Goal: Task Accomplishment & Management: Use online tool/utility

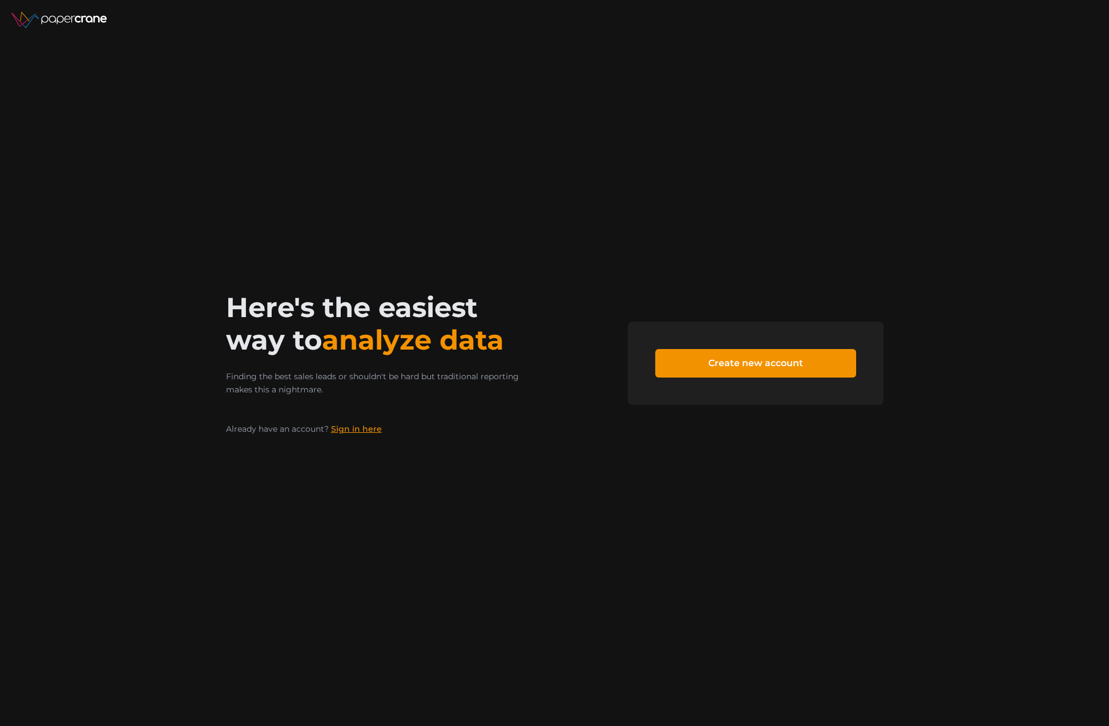
click at [354, 427] on link "Sign in here" at bounding box center [356, 429] width 51 height 10
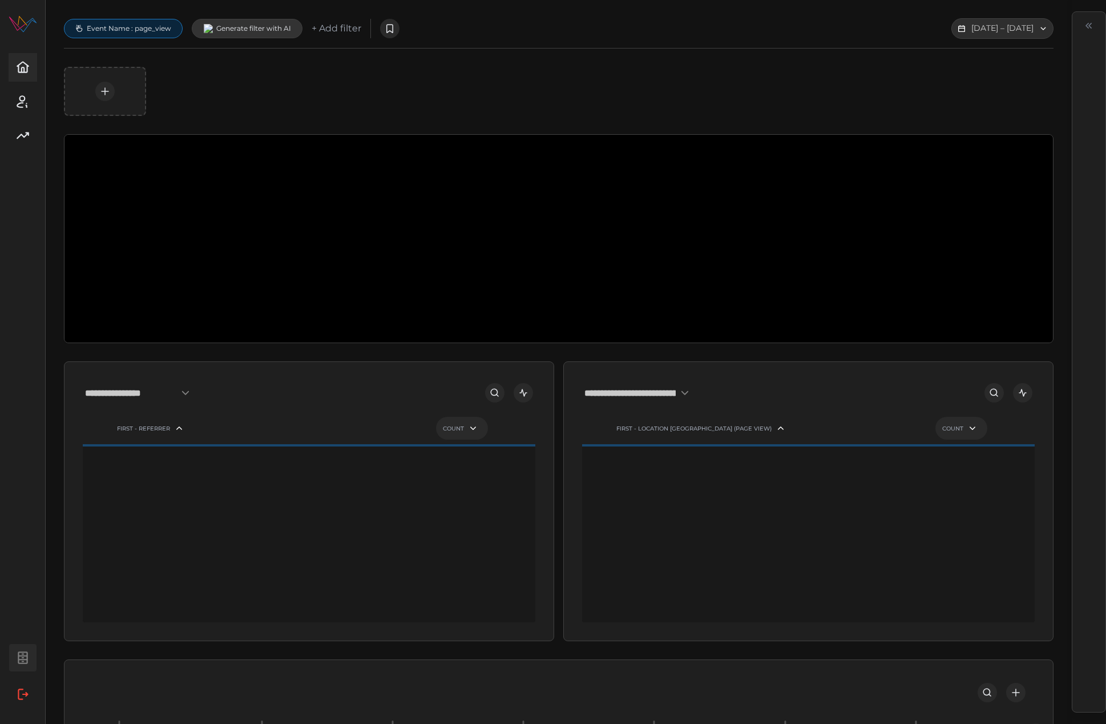
click at [21, 664] on icon "button" at bounding box center [22, 657] width 15 height 15
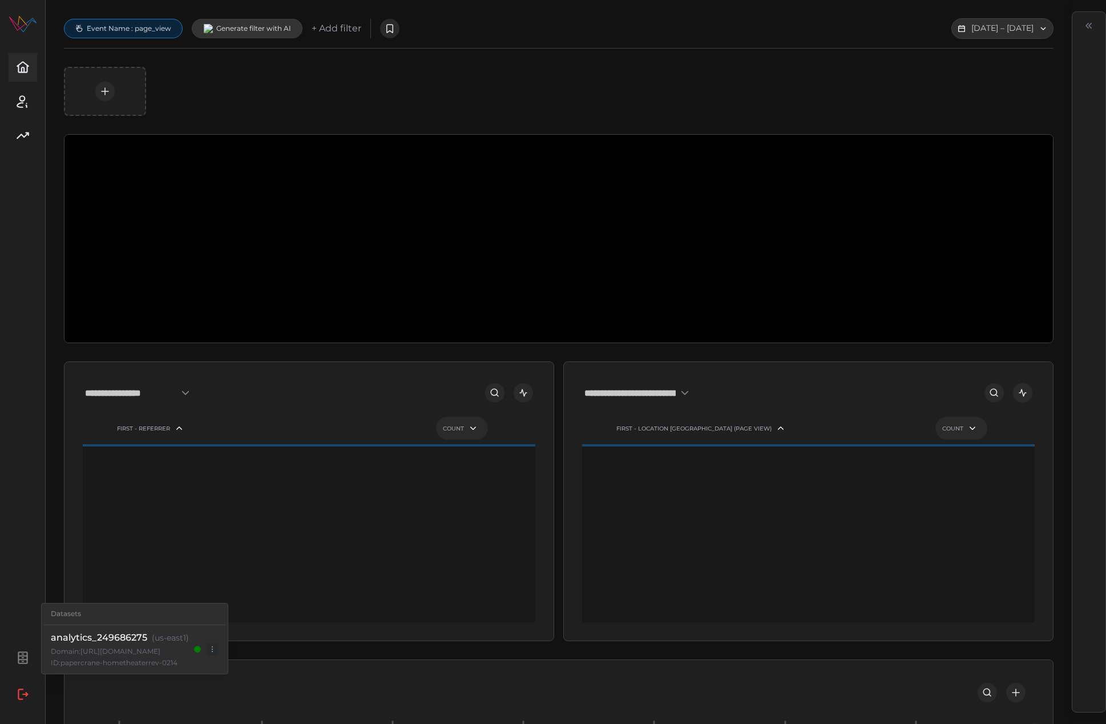
click at [33, 437] on div "Papercrane" at bounding box center [22, 362] width 45 height 692
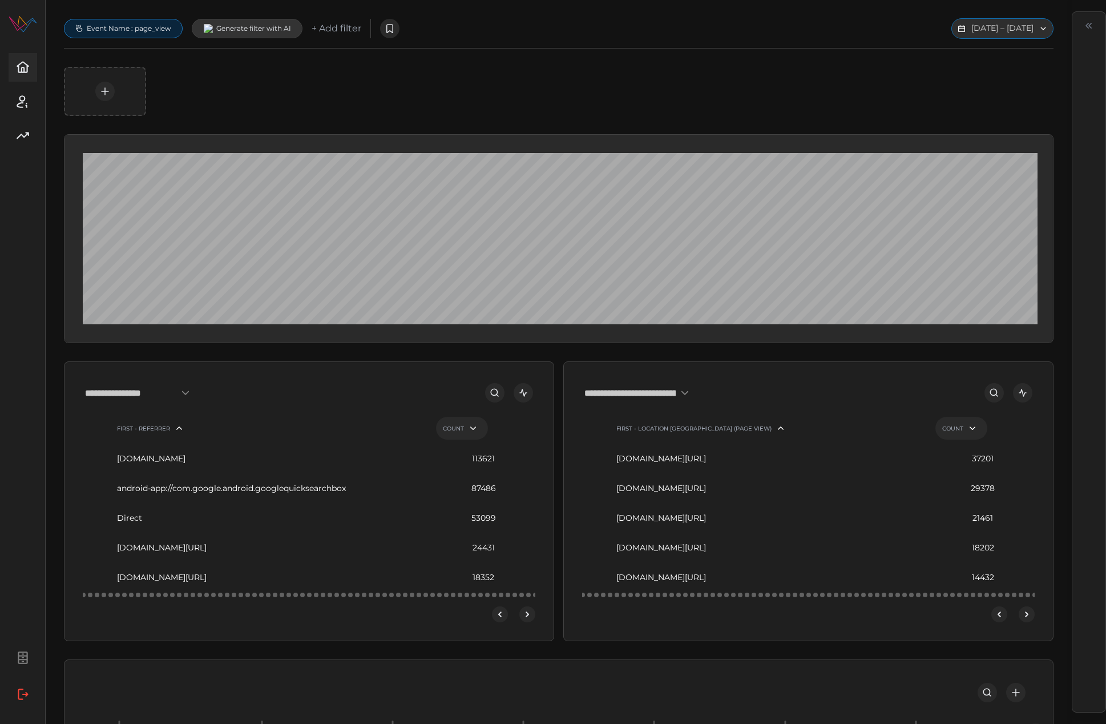
click at [991, 25] on button "[DATE] – [DATE]" at bounding box center [1002, 28] width 102 height 21
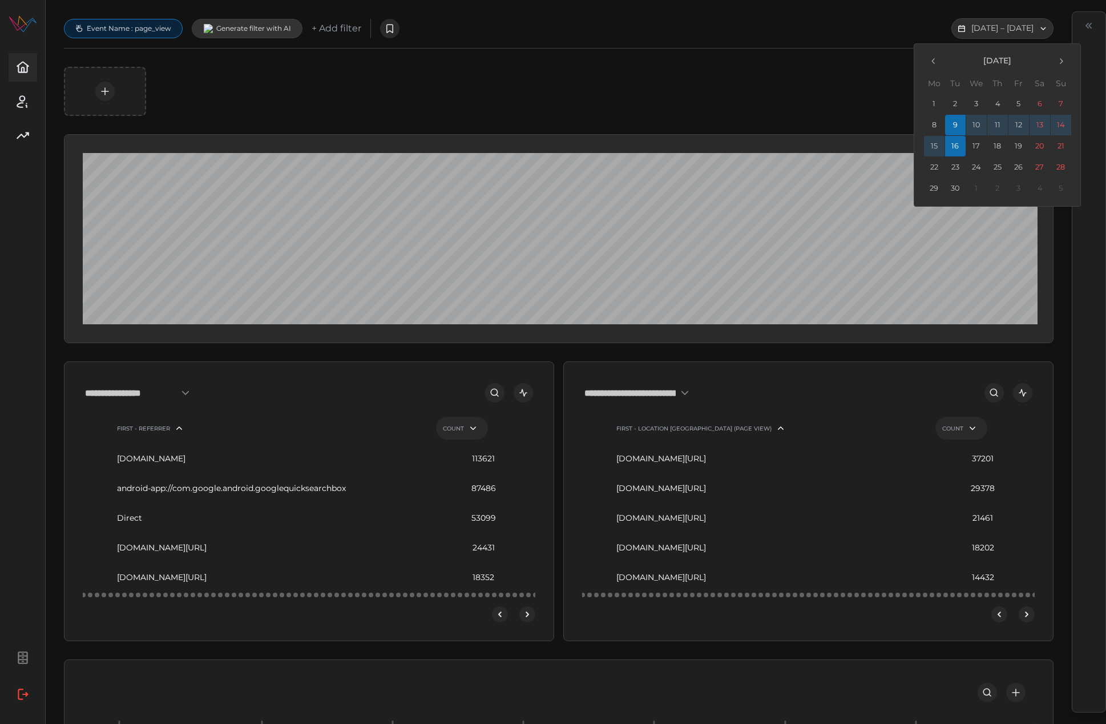
click at [935, 107] on button "1" at bounding box center [934, 104] width 21 height 21
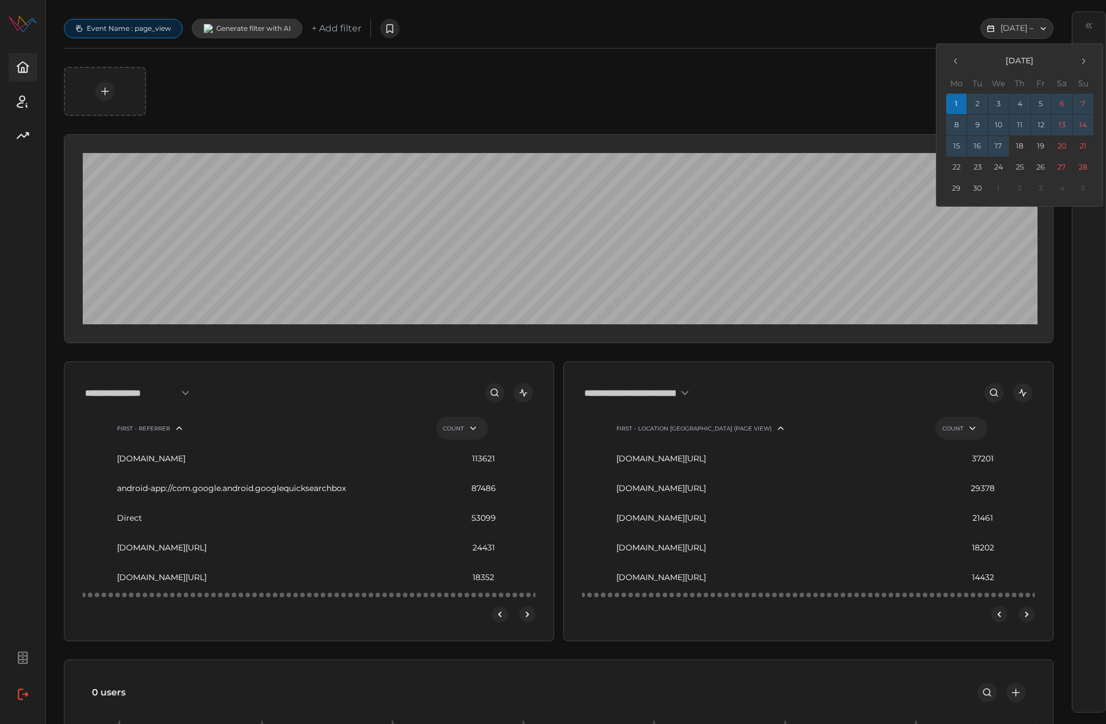
click at [1002, 145] on button "17" at bounding box center [998, 146] width 21 height 21
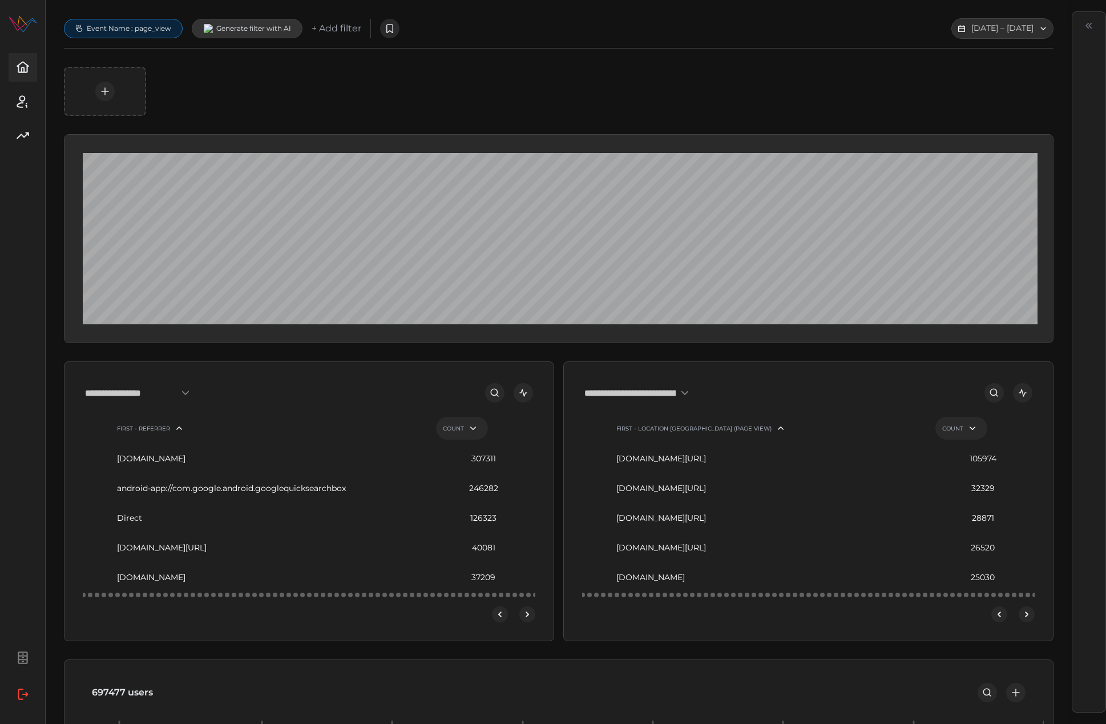
click at [1028, 394] on icon "open dashboard" at bounding box center [1023, 393] width 10 height 10
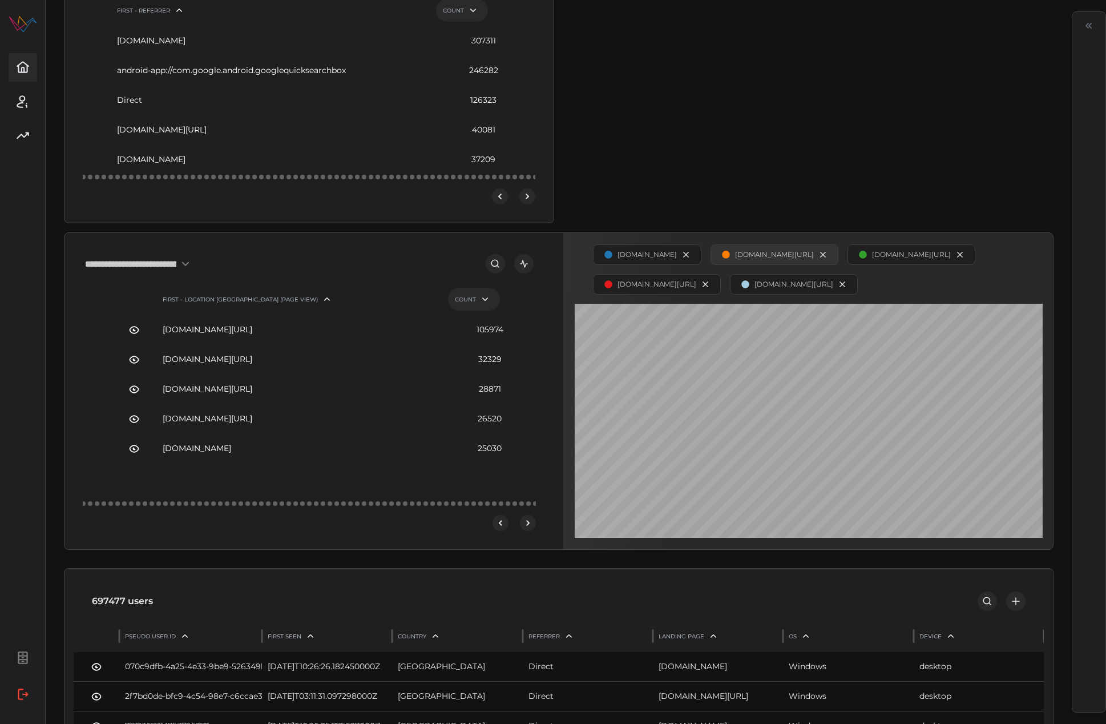
scroll to position [417, 0]
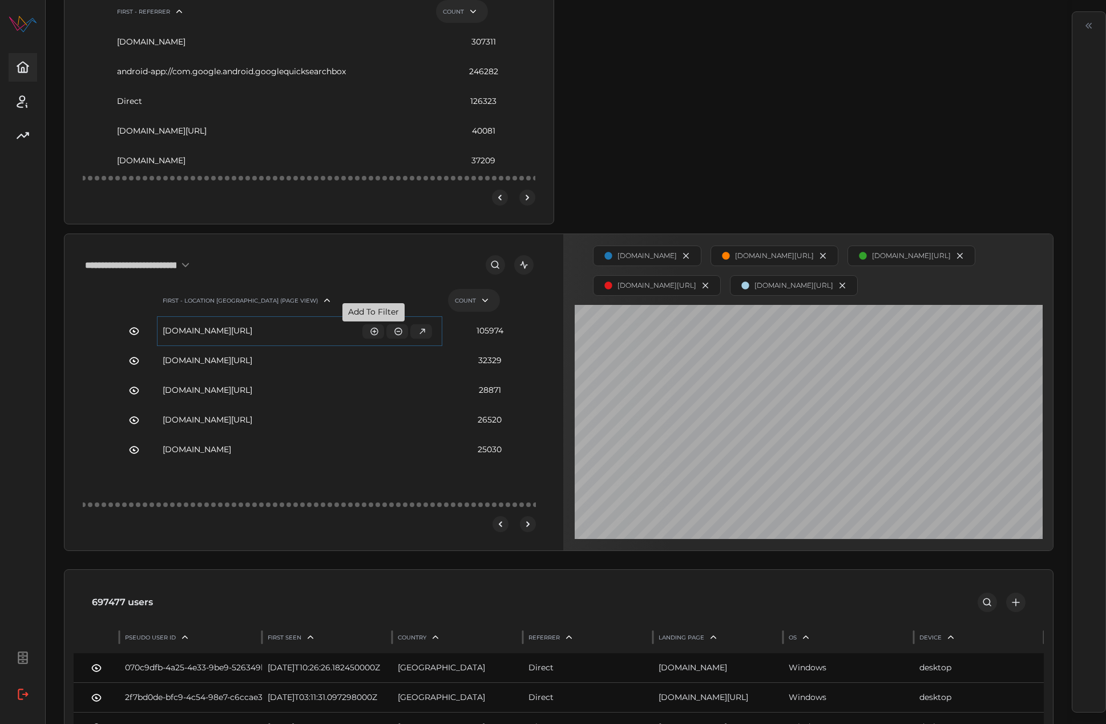
click at [376, 329] on icon "button" at bounding box center [374, 330] width 9 height 9
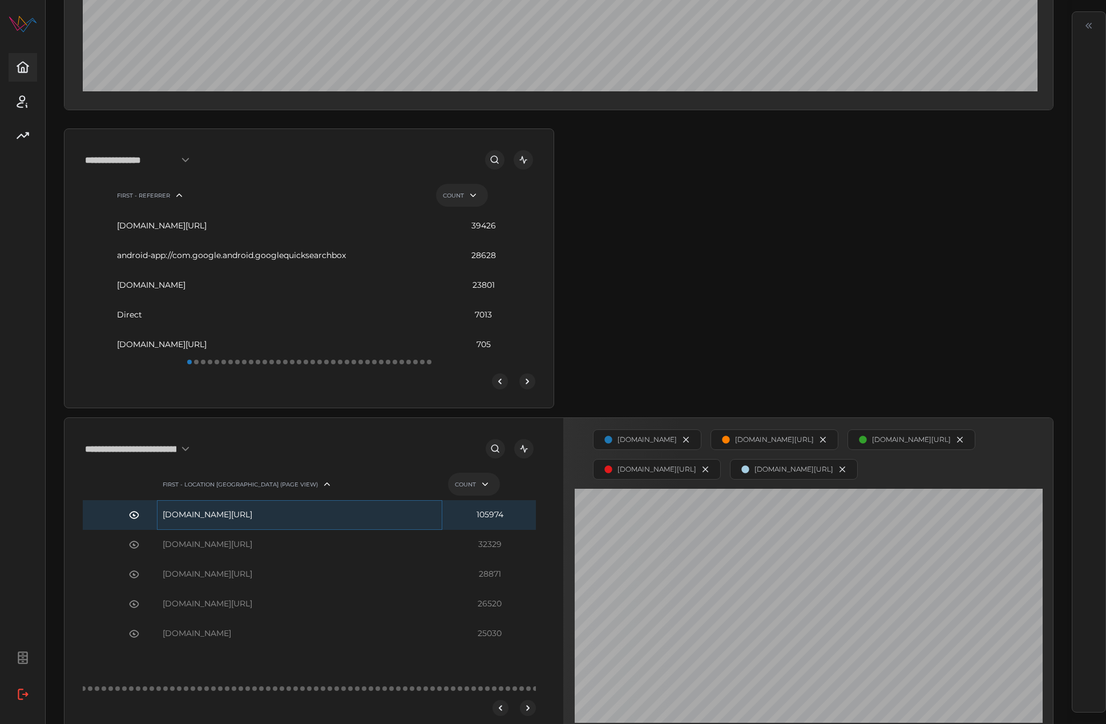
scroll to position [232, 0]
click at [522, 166] on icon "open dashboard" at bounding box center [523, 160] width 10 height 10
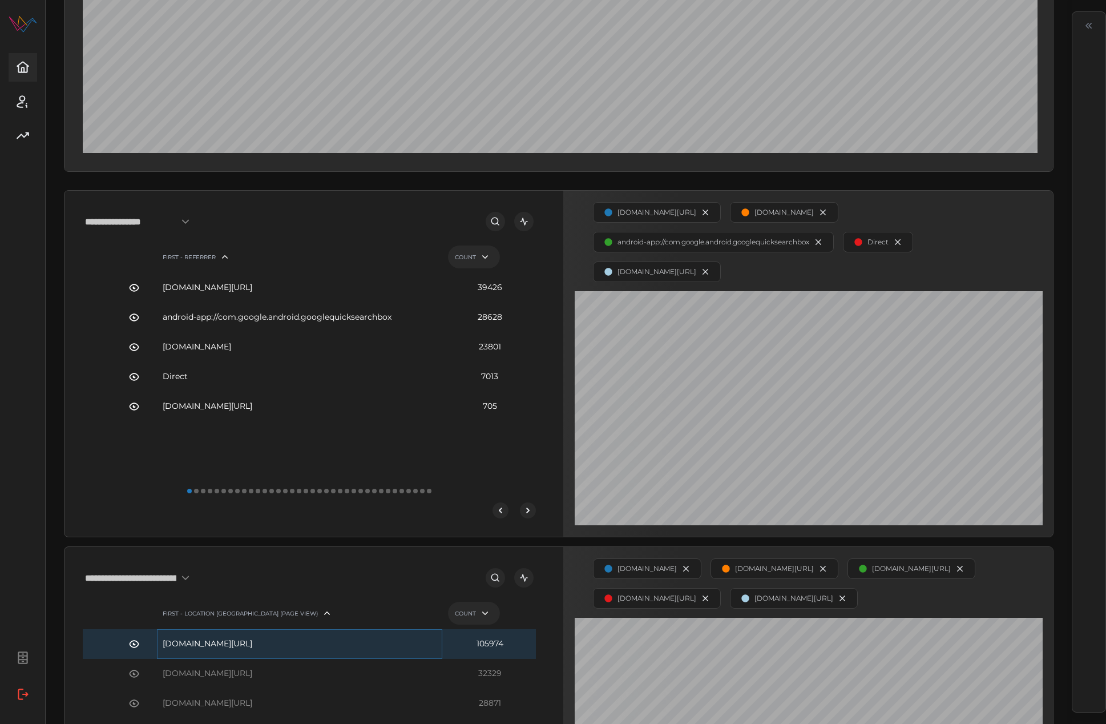
scroll to position [111, 0]
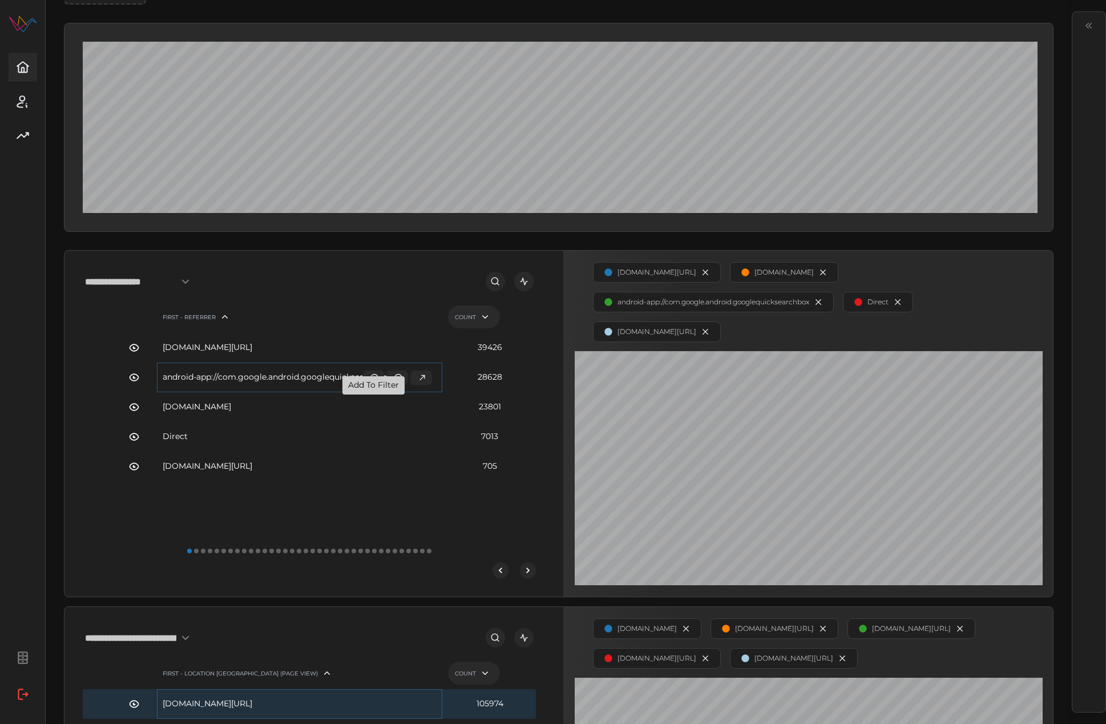
click at [372, 382] on icon "button" at bounding box center [374, 377] width 9 height 9
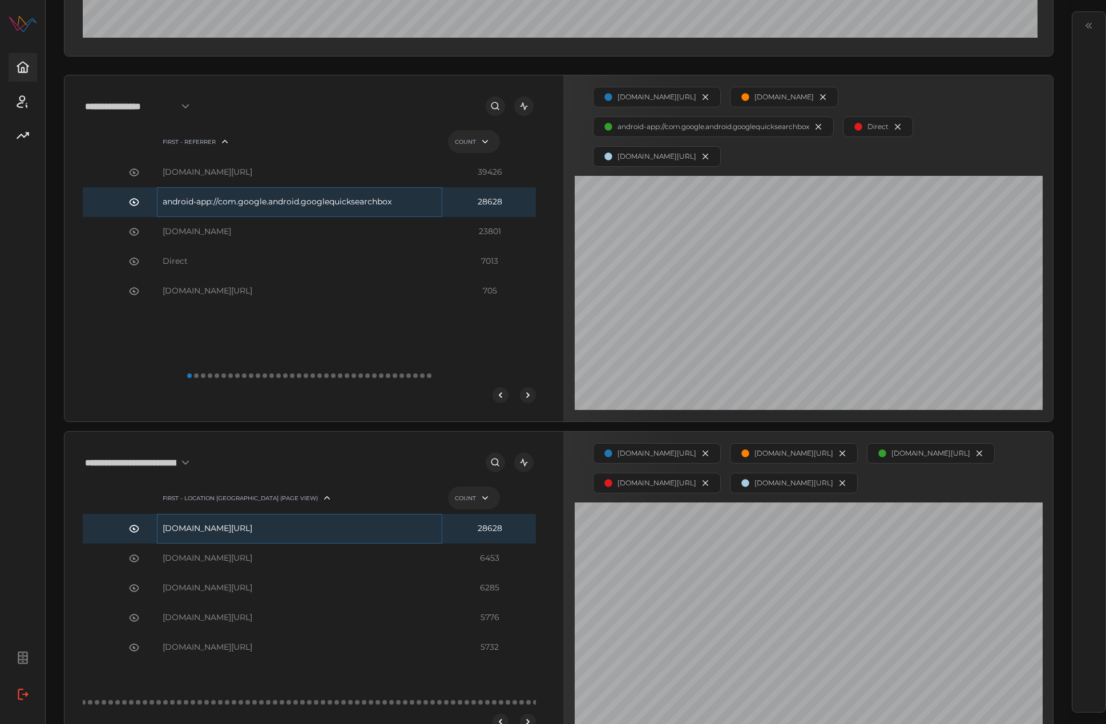
scroll to position [313, 0]
click at [394, 528] on icon "button" at bounding box center [398, 528] width 9 height 9
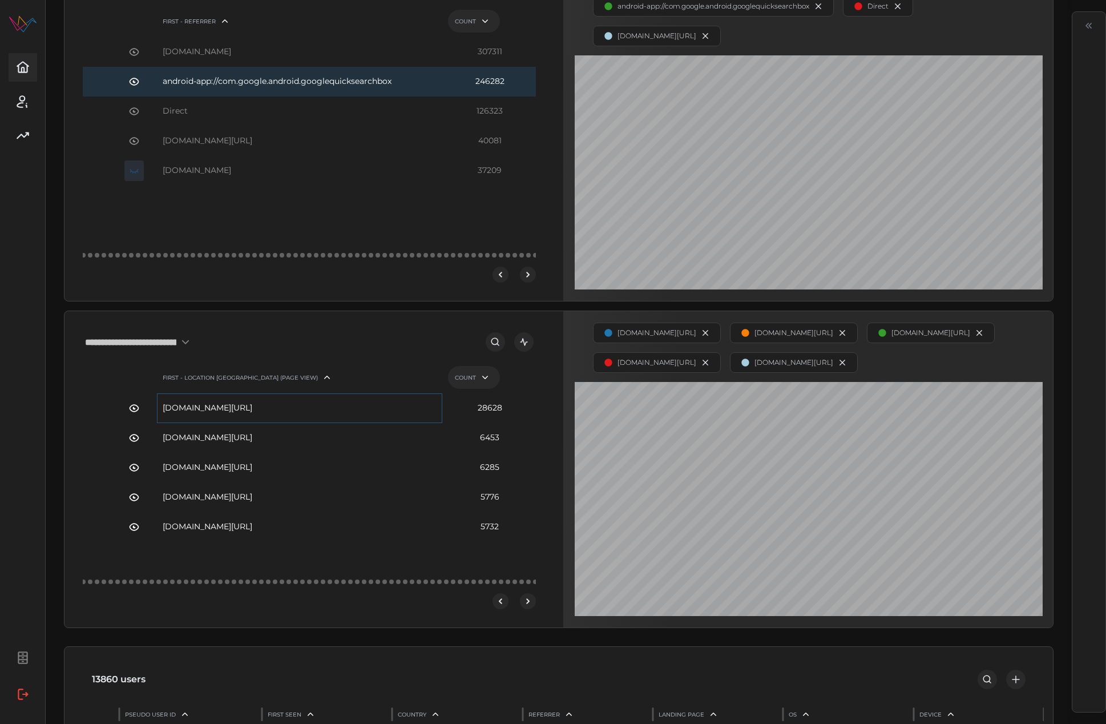
scroll to position [0, 0]
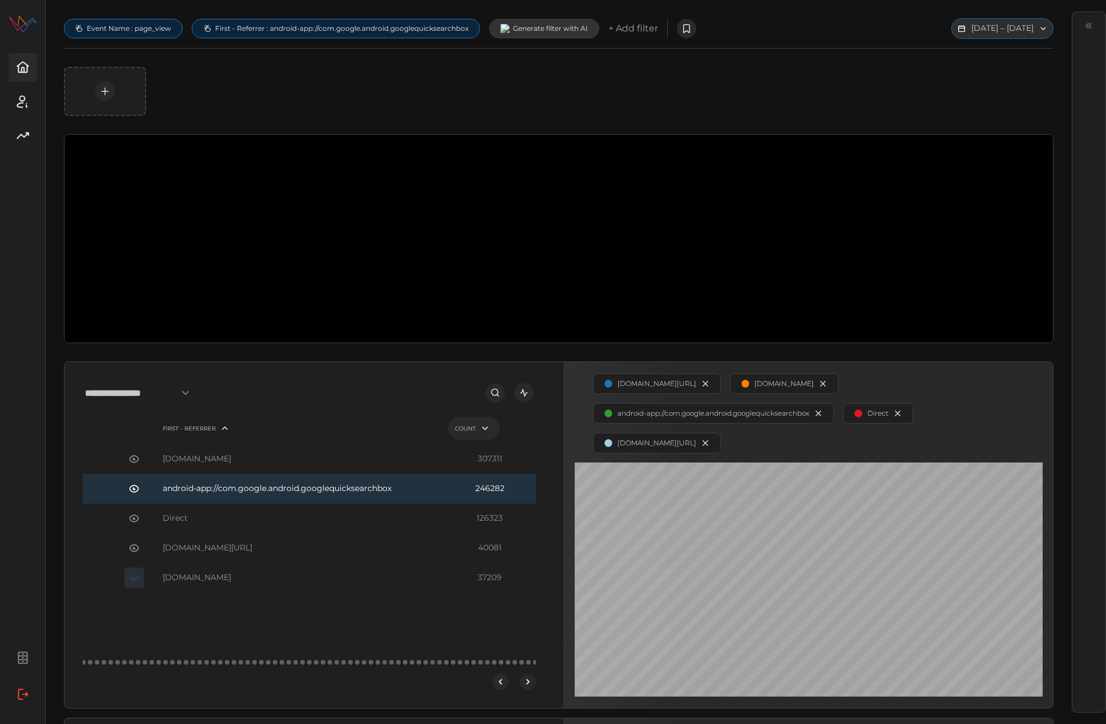
click at [963, 31] on button "[DATE] – [DATE]" at bounding box center [1002, 28] width 102 height 21
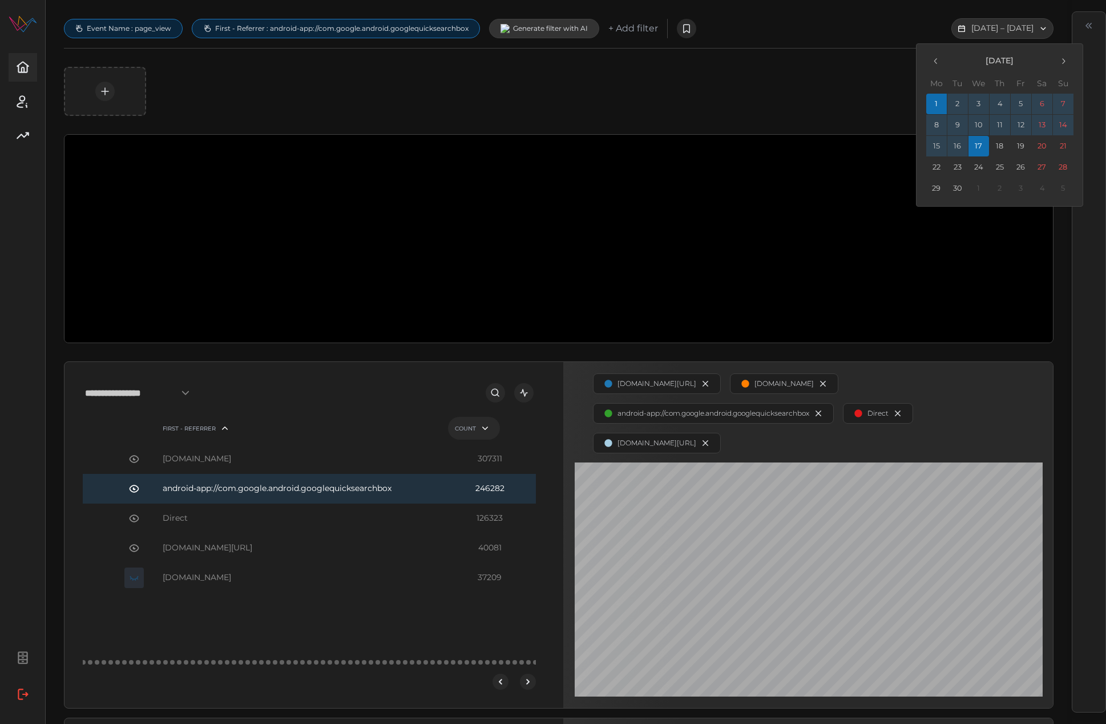
click at [934, 57] on icon "button" at bounding box center [935, 60] width 9 height 9
click at [1017, 163] on button "22" at bounding box center [1021, 167] width 21 height 21
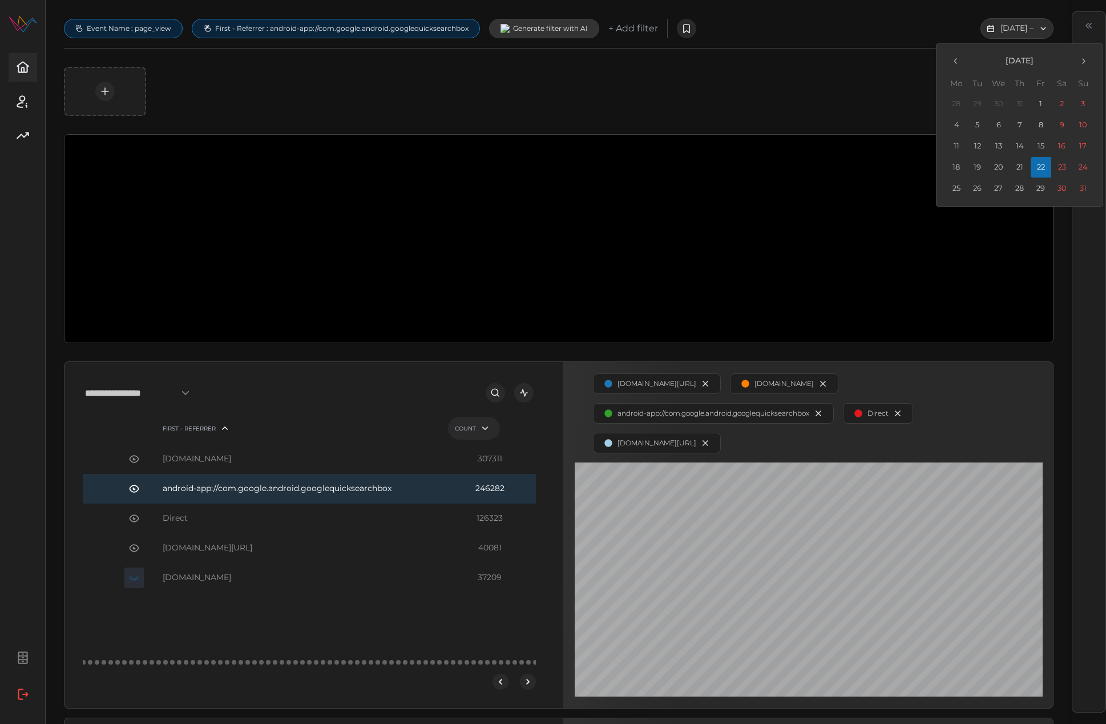
click at [1084, 59] on icon "button" at bounding box center [1083, 60] width 9 height 9
click at [1000, 145] on button "17" at bounding box center [998, 146] width 21 height 21
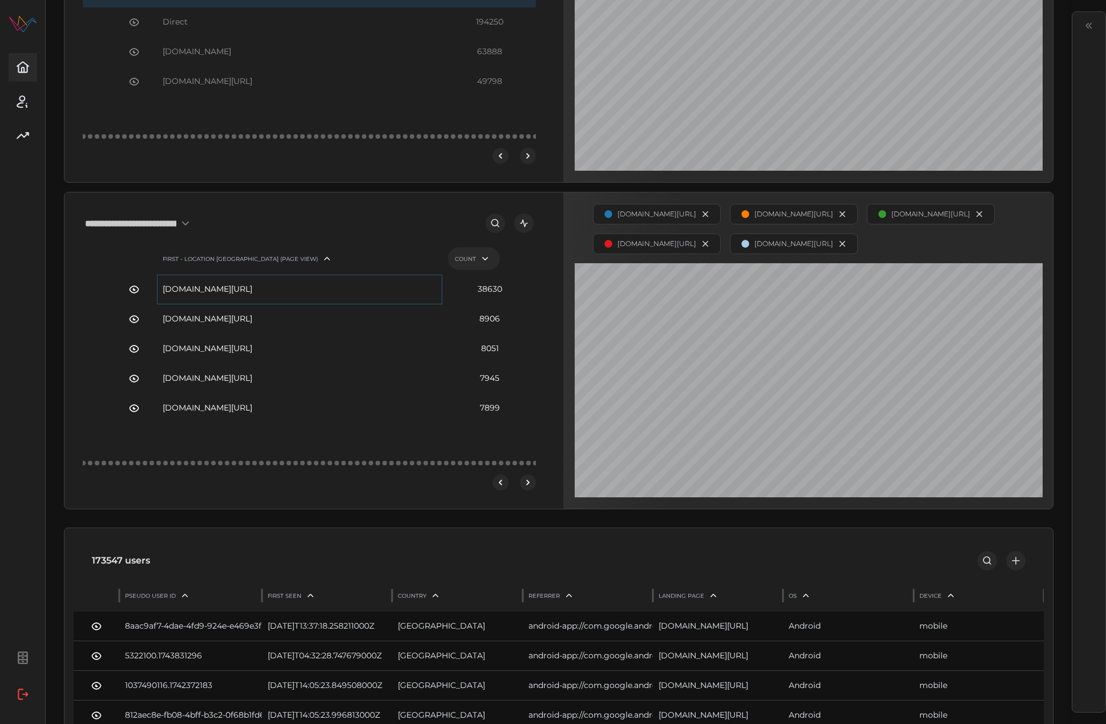
scroll to position [514, 3]
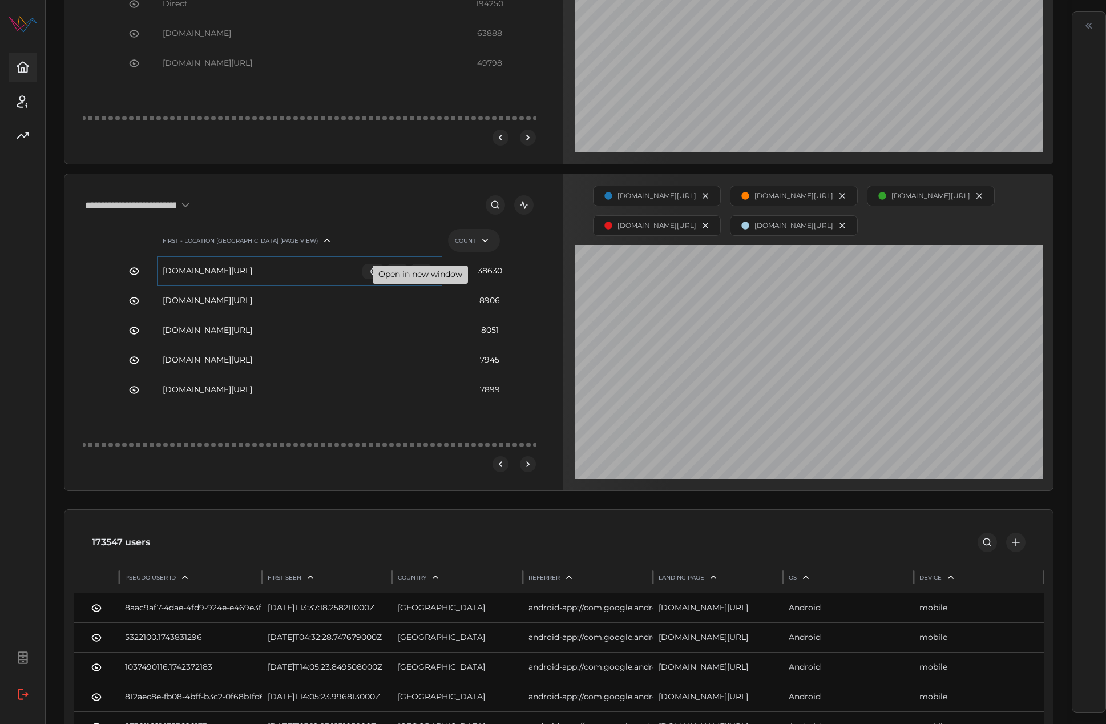
click at [422, 276] on icon "button" at bounding box center [422, 271] width 9 height 9
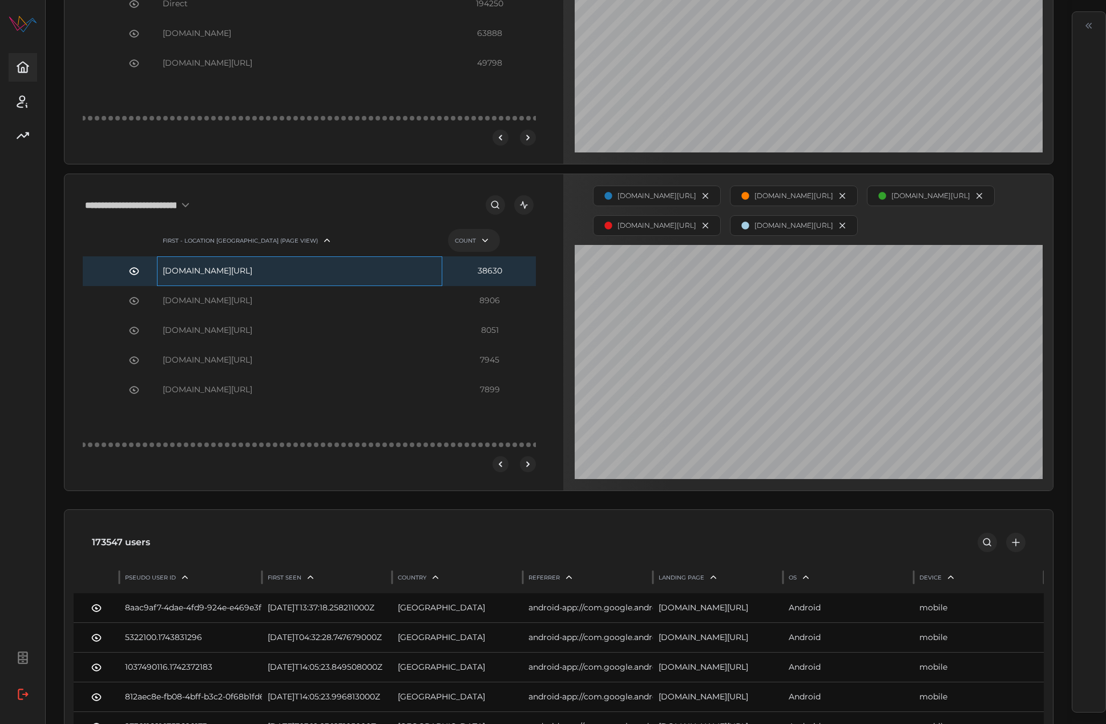
drag, startPoint x: 260, startPoint y: 301, endPoint x: 441, endPoint y: 302, distance: 180.9
click at [441, 286] on div "[DOMAIN_NAME][URL] 38630" at bounding box center [310, 271] width 455 height 30
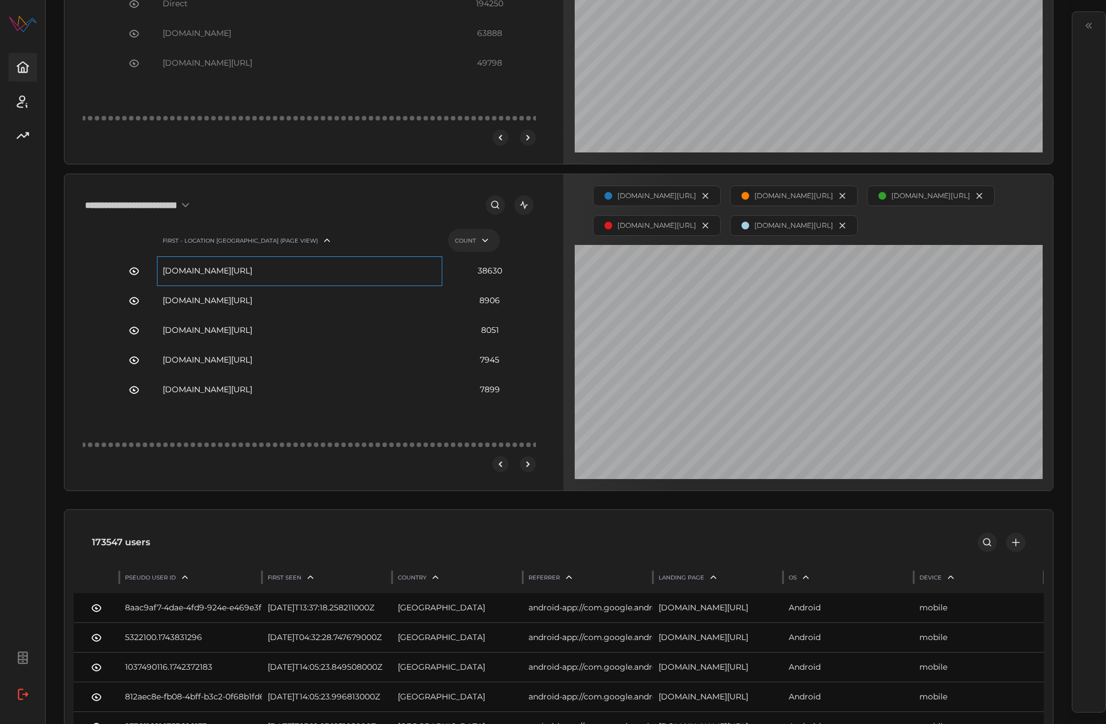
copy div "vs/amazon-fire-tv-soundbar-plus-vs-bose-tv-speaker-soundbar-comparison"
drag, startPoint x: 160, startPoint y: 300, endPoint x: 455, endPoint y: 302, distance: 295.1
click at [455, 286] on div "[DOMAIN_NAME][URL] 38630" at bounding box center [310, 271] width 455 height 30
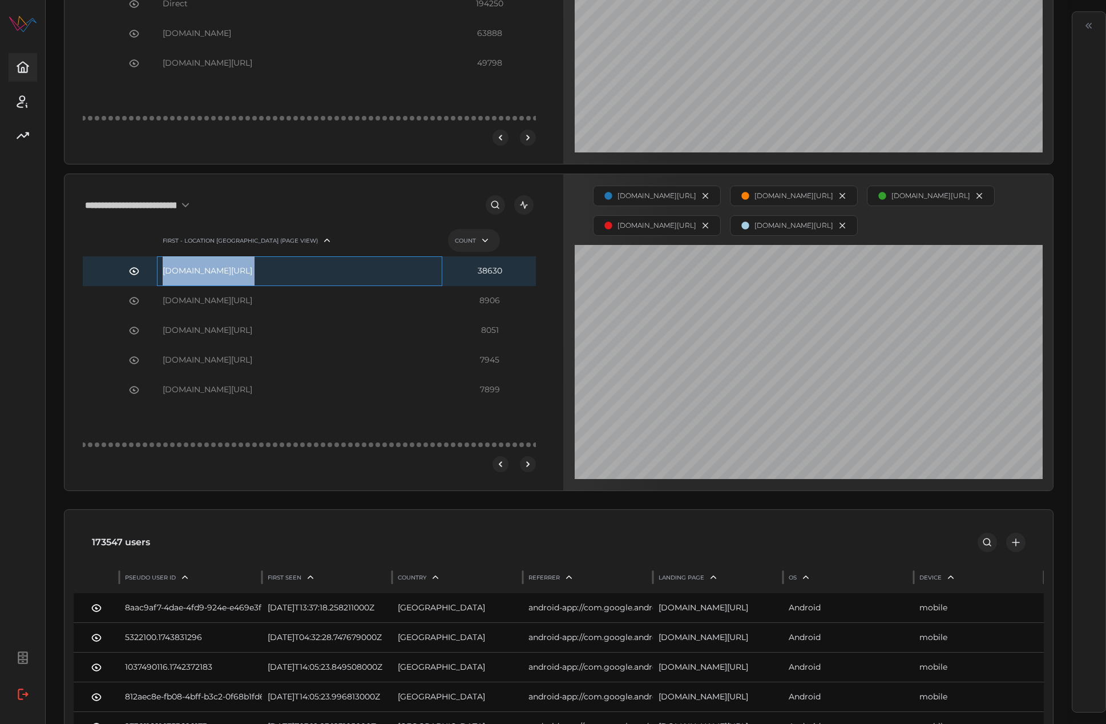
copy div "[DOMAIN_NAME][URL]"
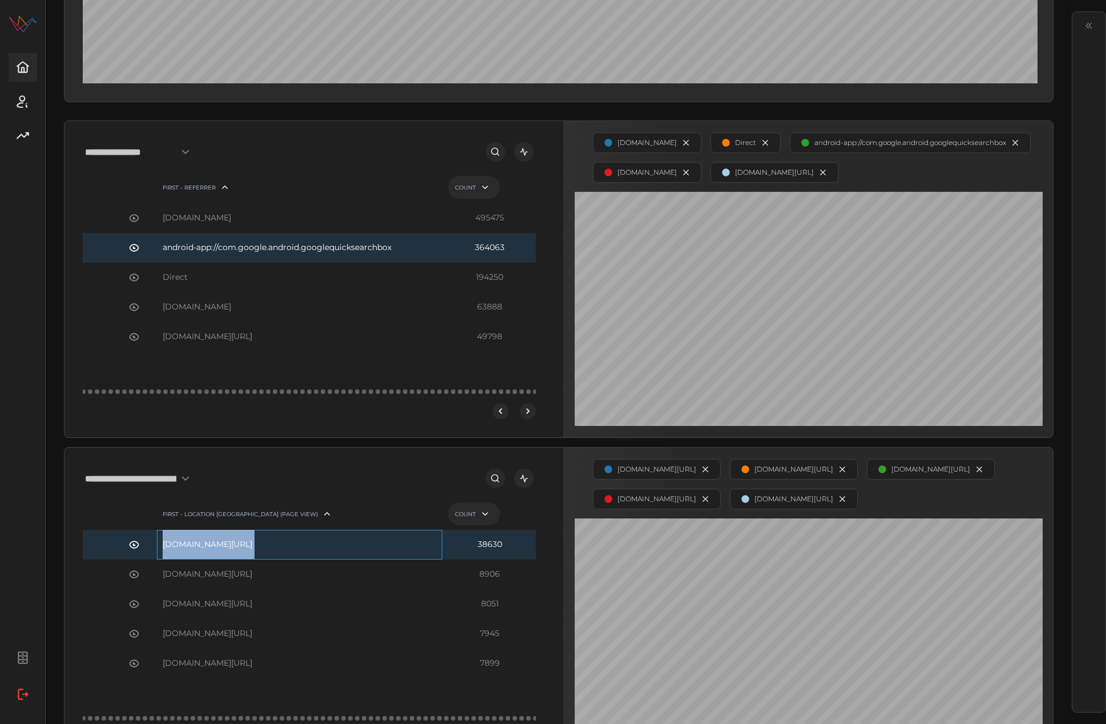
scroll to position [270, 3]
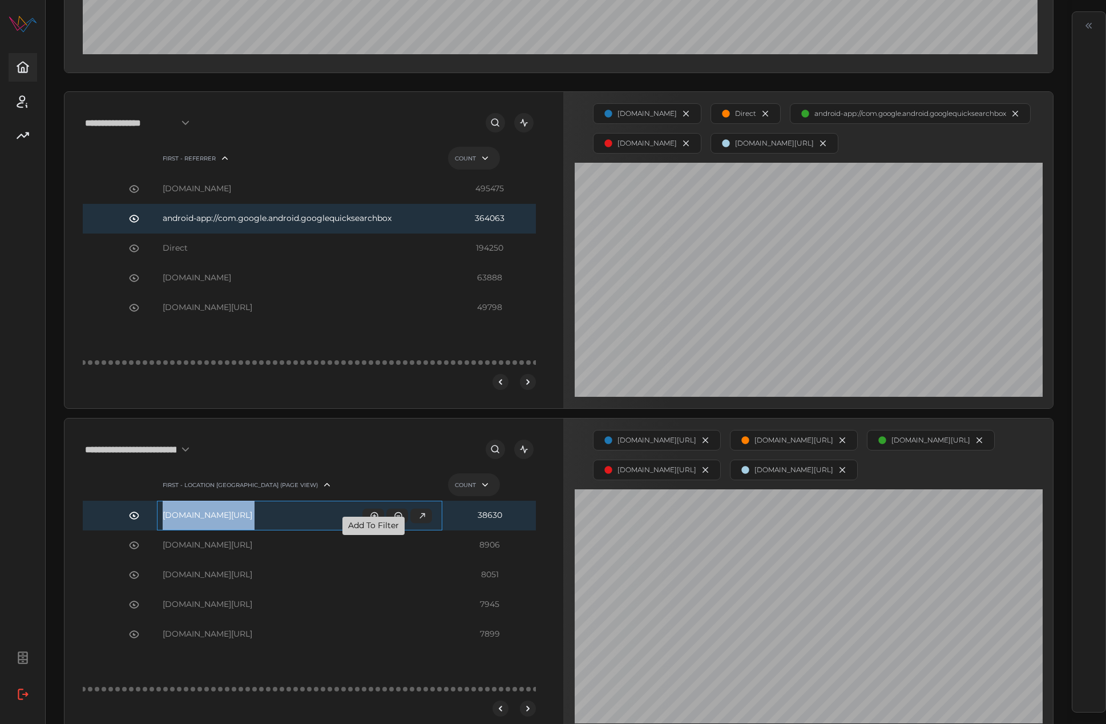
click at [370, 520] on icon "button" at bounding box center [374, 515] width 9 height 9
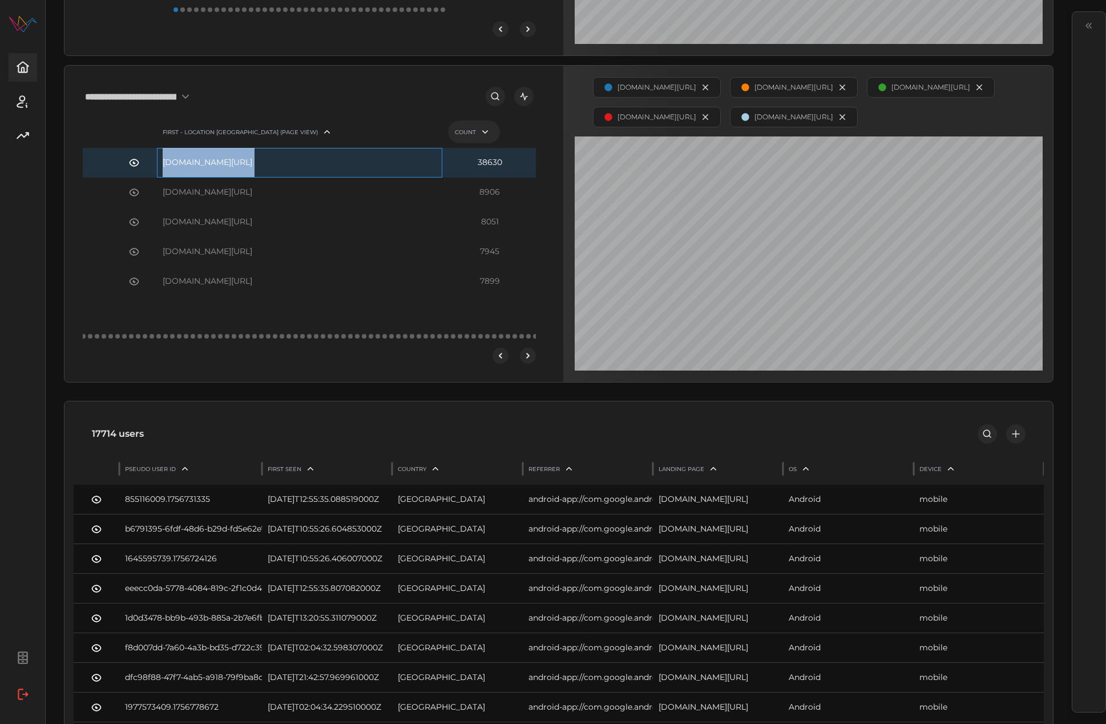
scroll to position [0, 3]
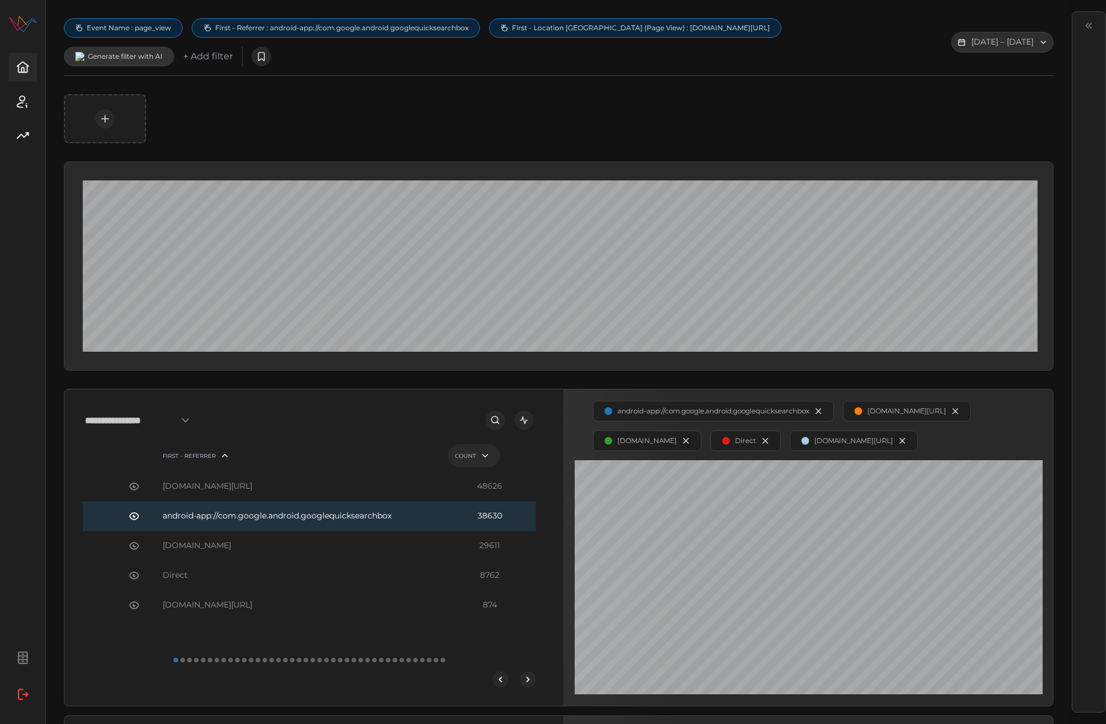
click at [147, 31] on span "Event Name : page_view" at bounding box center [129, 27] width 84 height 9
click at [98, 68] on button "button" at bounding box center [103, 69] width 14 height 13
click at [91, 68] on input "text" at bounding box center [118, 68] width 89 height 11
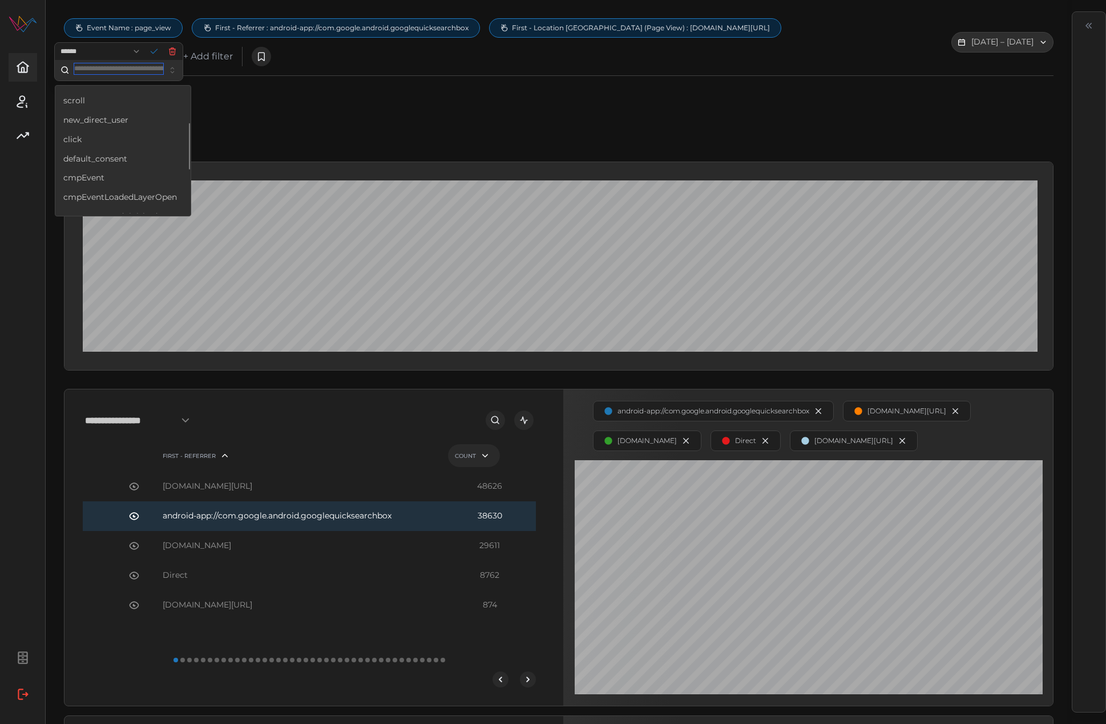
scroll to position [94, 0]
click at [135, 139] on div "click" at bounding box center [123, 138] width 131 height 19
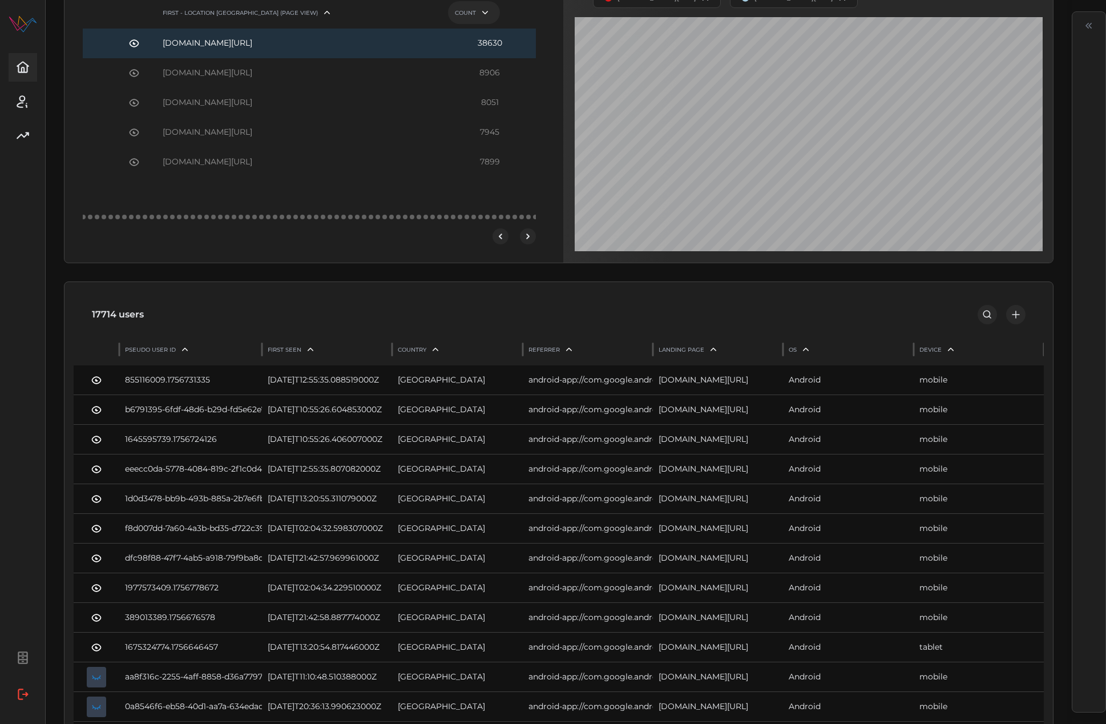
scroll to position [0, 3]
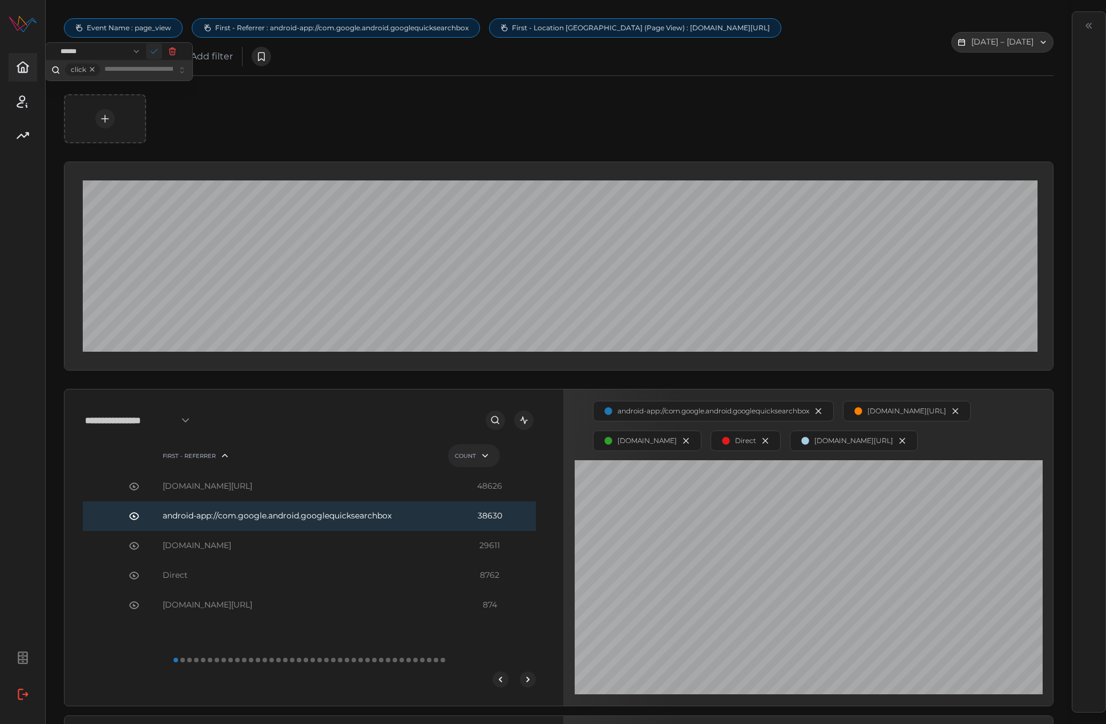
click at [159, 52] on icon "button" at bounding box center [154, 51] width 9 height 9
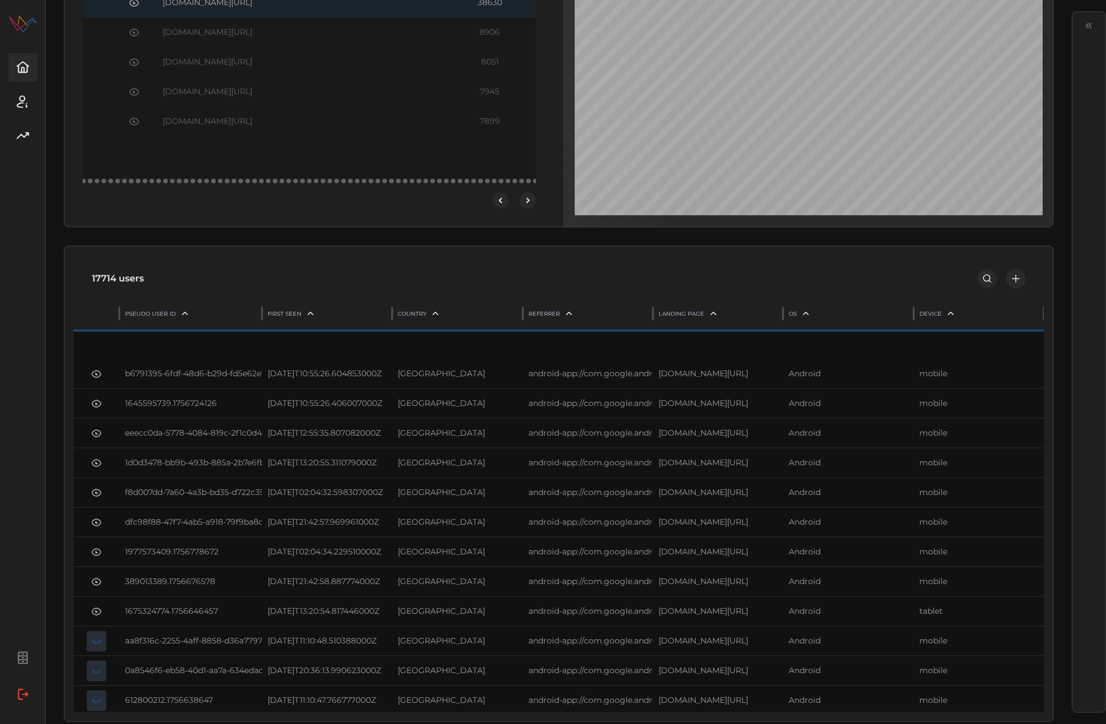
scroll to position [0, 0]
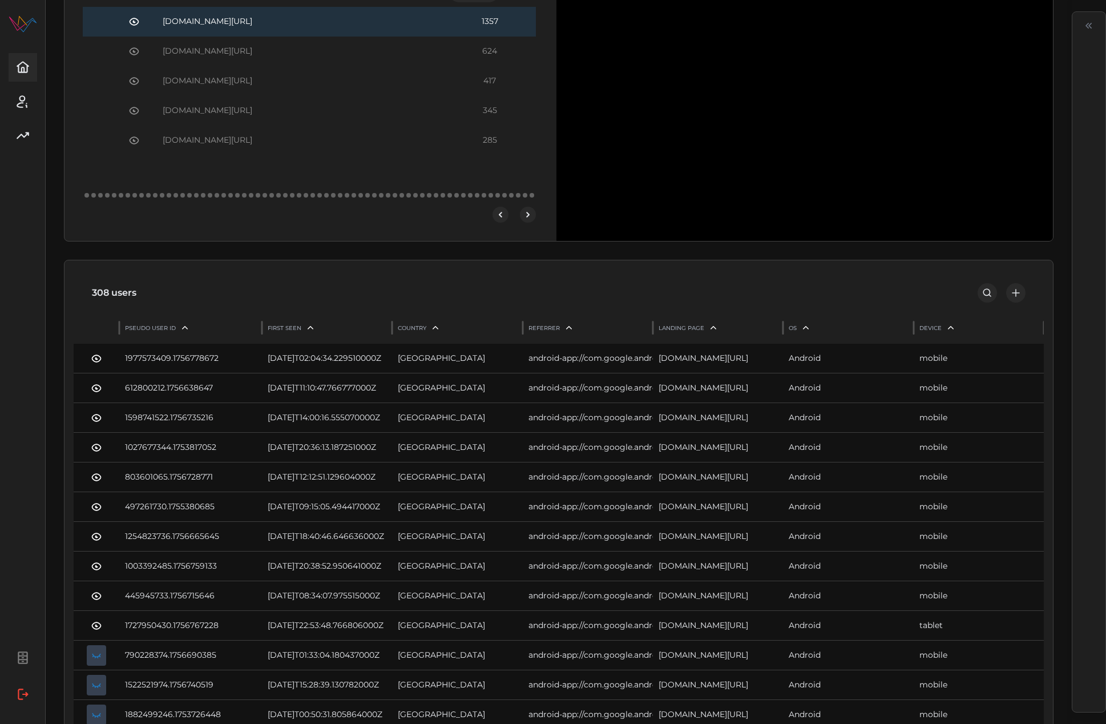
click at [1015, 298] on icon "add" at bounding box center [1016, 293] width 10 height 10
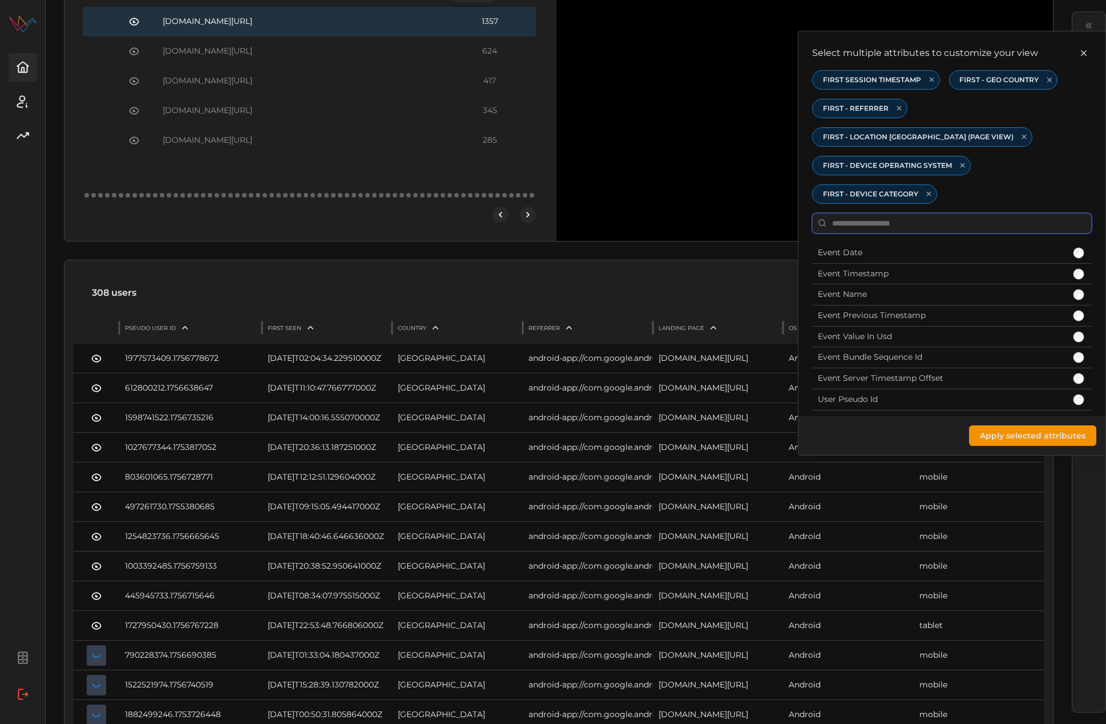
click at [906, 213] on input at bounding box center [952, 223] width 280 height 21
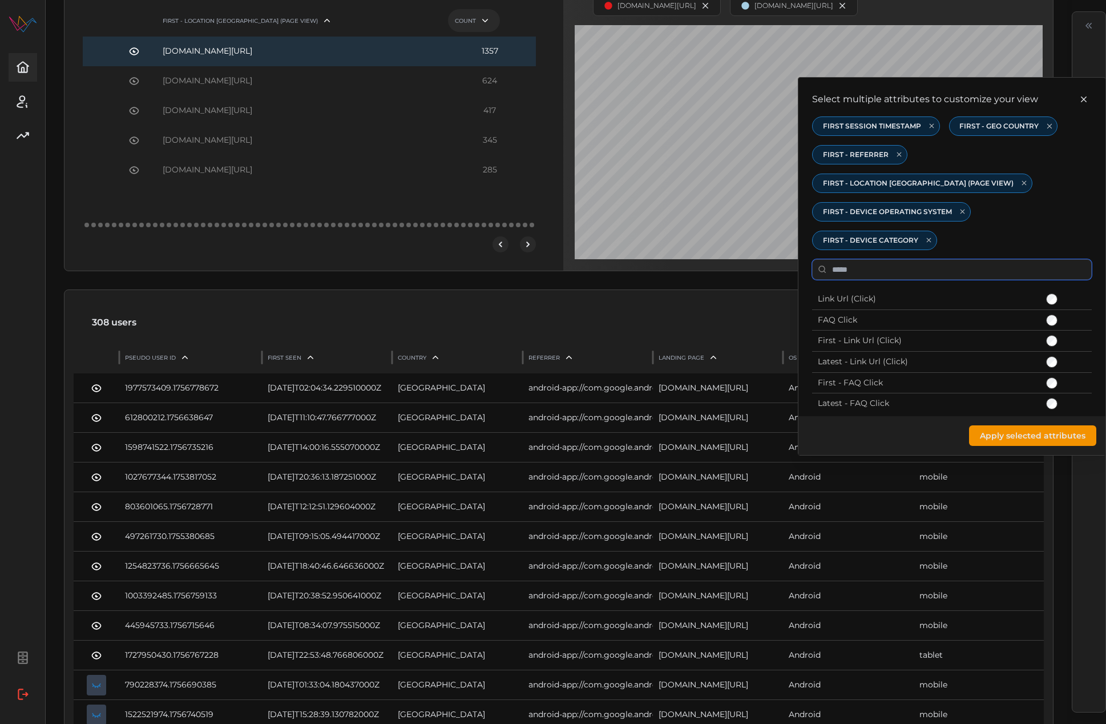
type input "*****"
click at [1053, 293] on div at bounding box center [1051, 298] width 11 height 11
click at [1046, 426] on span "Apply selected attributes" at bounding box center [1033, 435] width 106 height 19
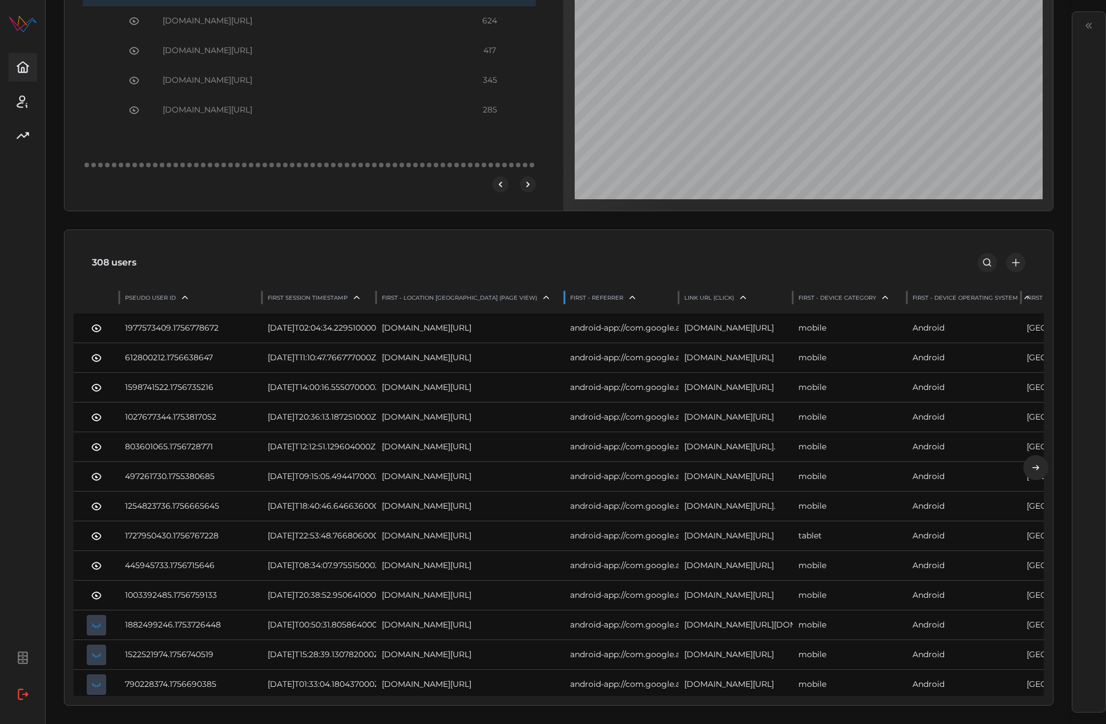
drag, startPoint x: 486, startPoint y: 296, endPoint x: 560, endPoint y: 301, distance: 74.4
click at [562, 301] on div at bounding box center [565, 297] width 6 height 23
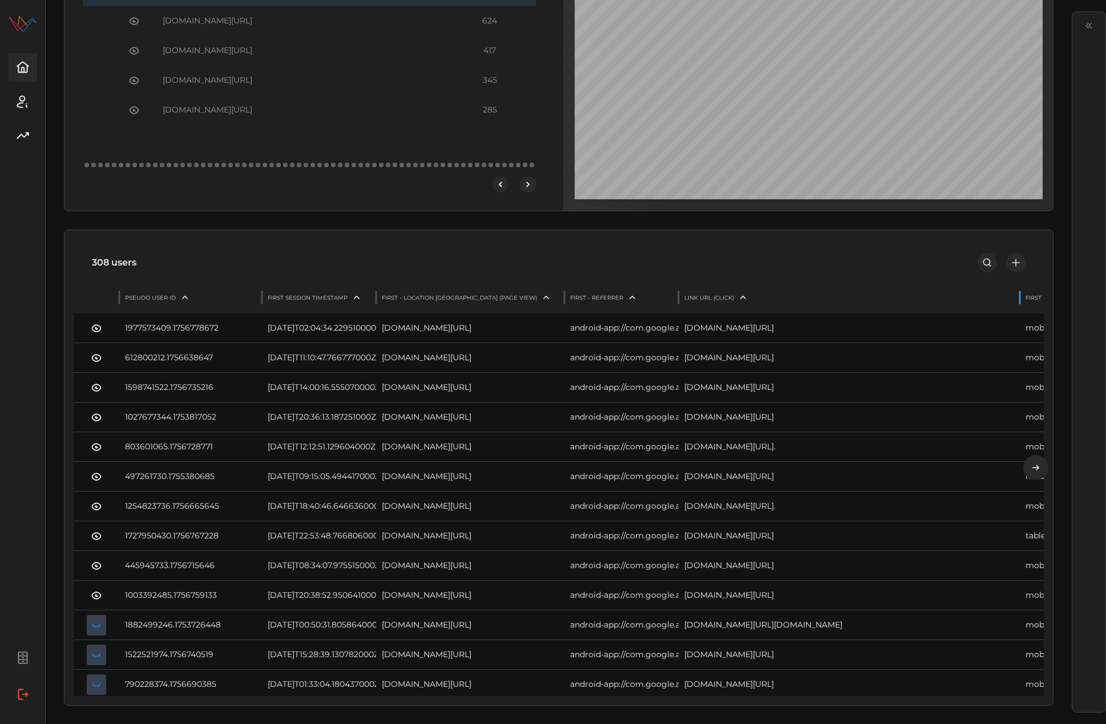
drag, startPoint x: 789, startPoint y: 298, endPoint x: 1016, endPoint y: 297, distance: 227.1
click at [1017, 297] on div at bounding box center [1020, 297] width 6 height 23
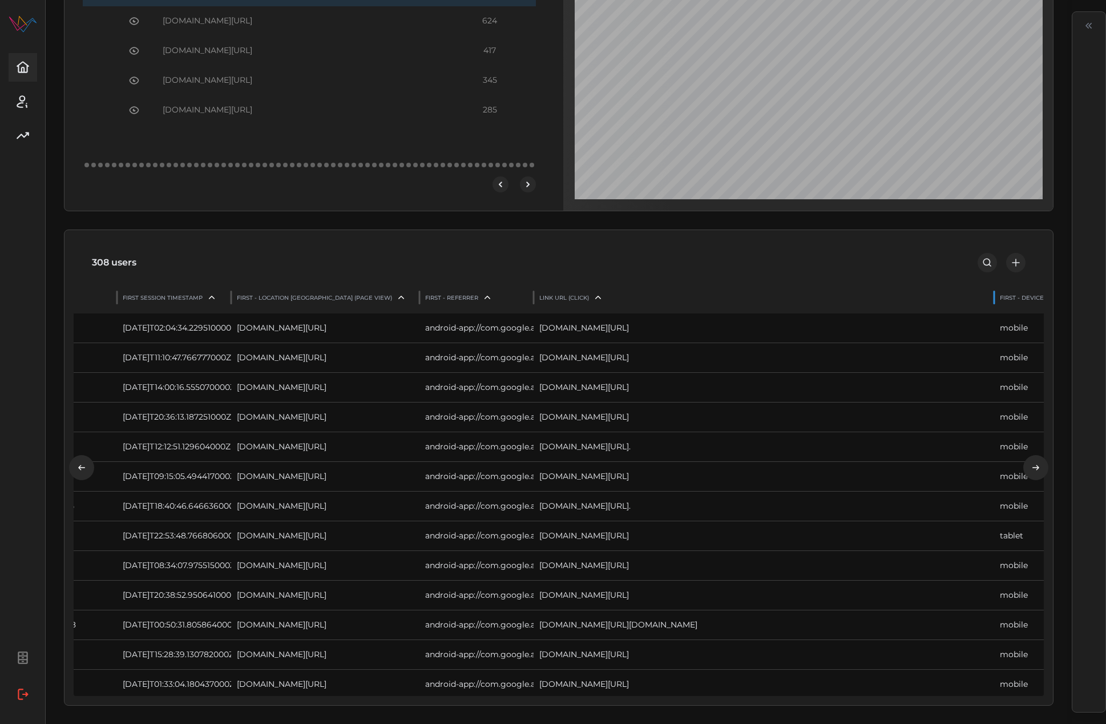
drag, startPoint x: 872, startPoint y: 302, endPoint x: 990, endPoint y: 302, distance: 118.1
click at [991, 302] on div at bounding box center [994, 297] width 6 height 23
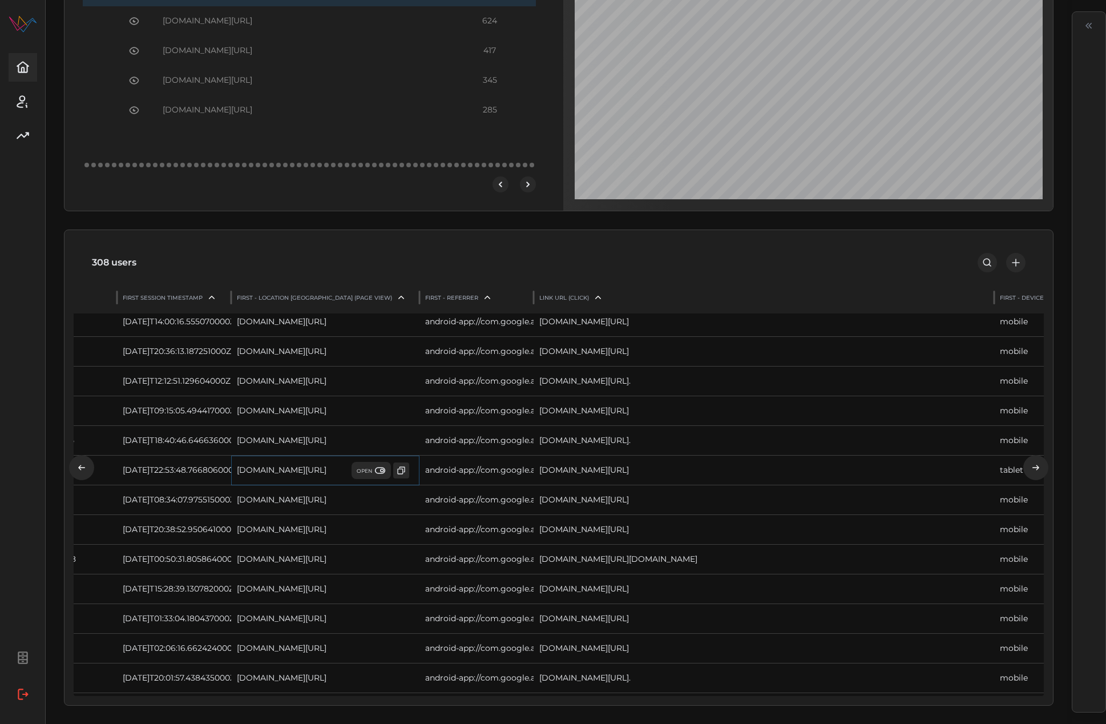
click at [361, 473] on span "OPEN" at bounding box center [371, 470] width 29 height 11
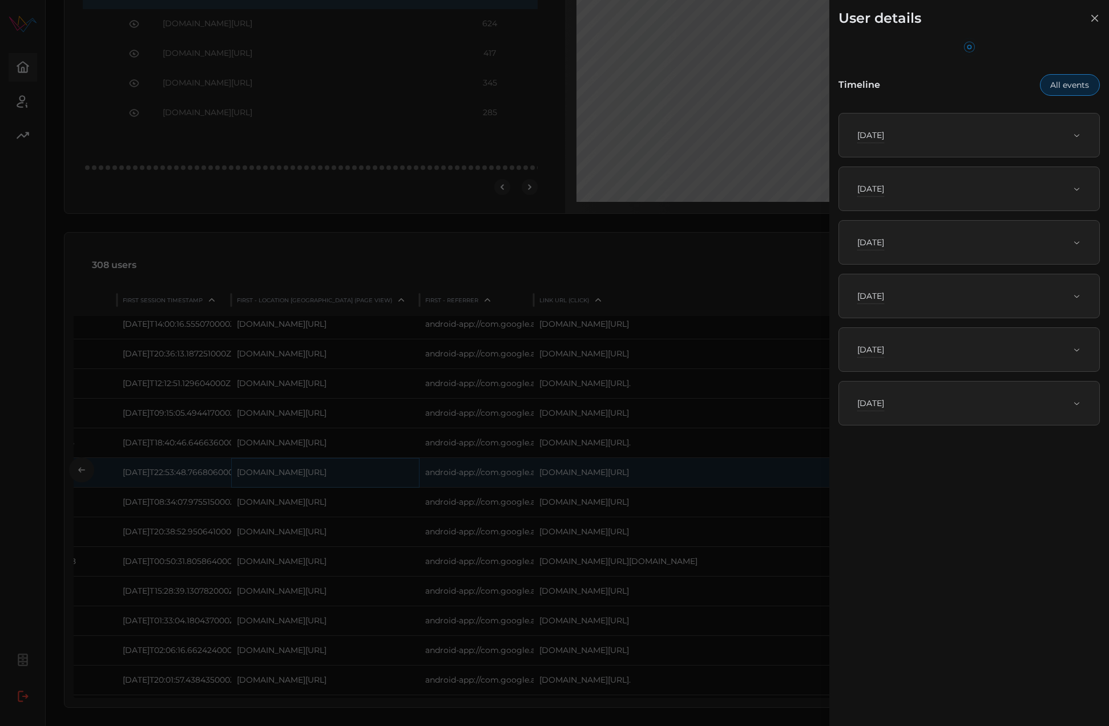
click at [956, 139] on div "[DATE]" at bounding box center [964, 135] width 215 height 11
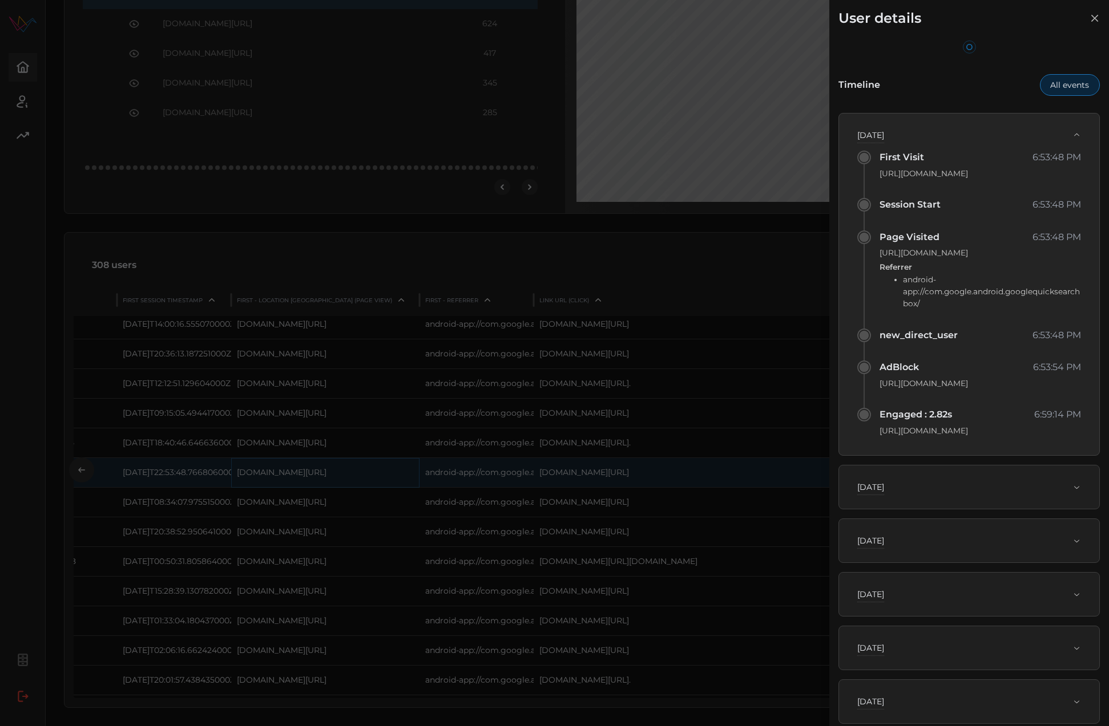
click at [994, 132] on div "[DATE]" at bounding box center [964, 135] width 215 height 11
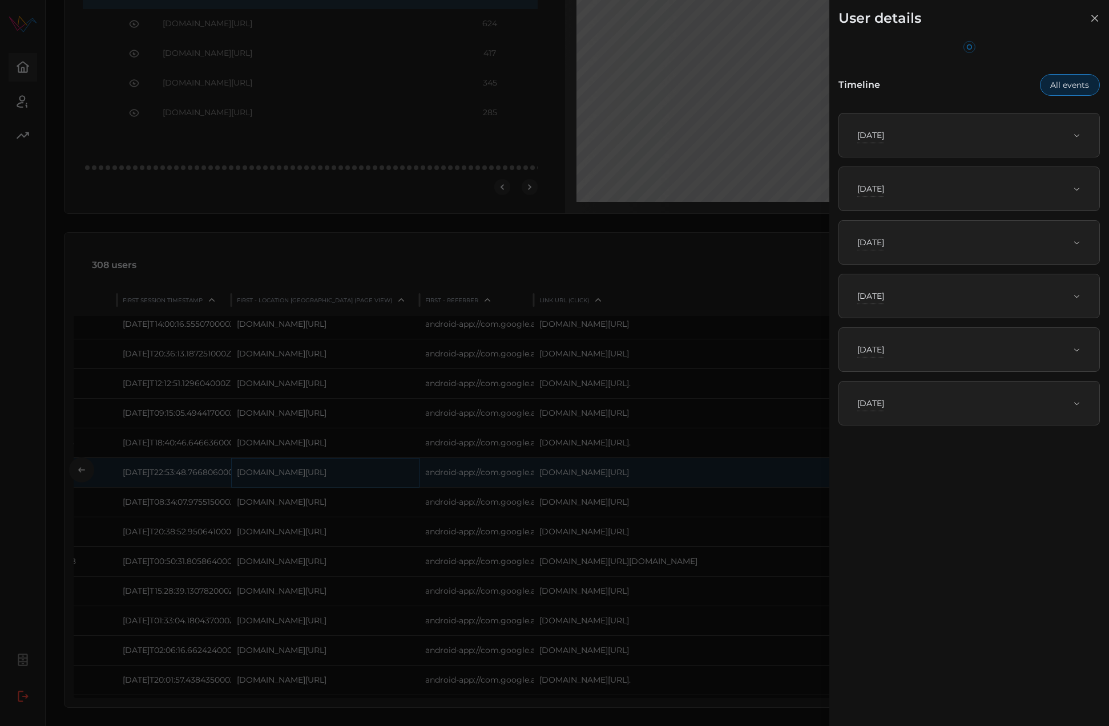
click at [963, 190] on div "[DATE]" at bounding box center [964, 188] width 215 height 11
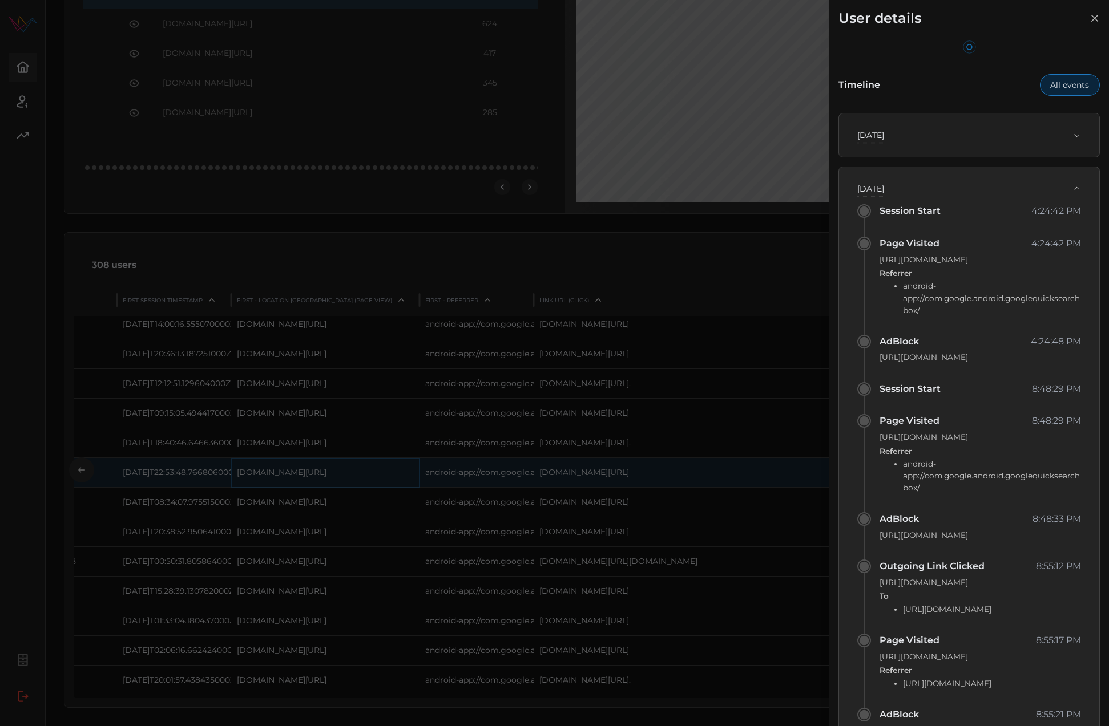
click at [993, 131] on div "[DATE]" at bounding box center [964, 135] width 215 height 11
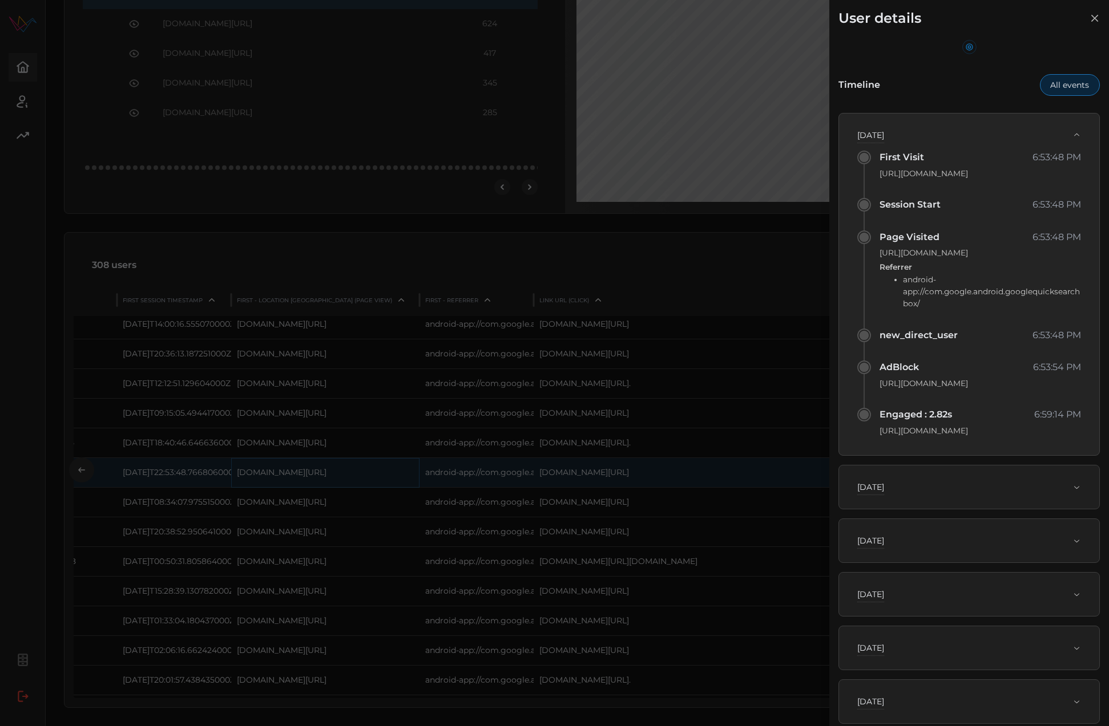
click at [993, 128] on span "[DATE]" at bounding box center [964, 135] width 215 height 25
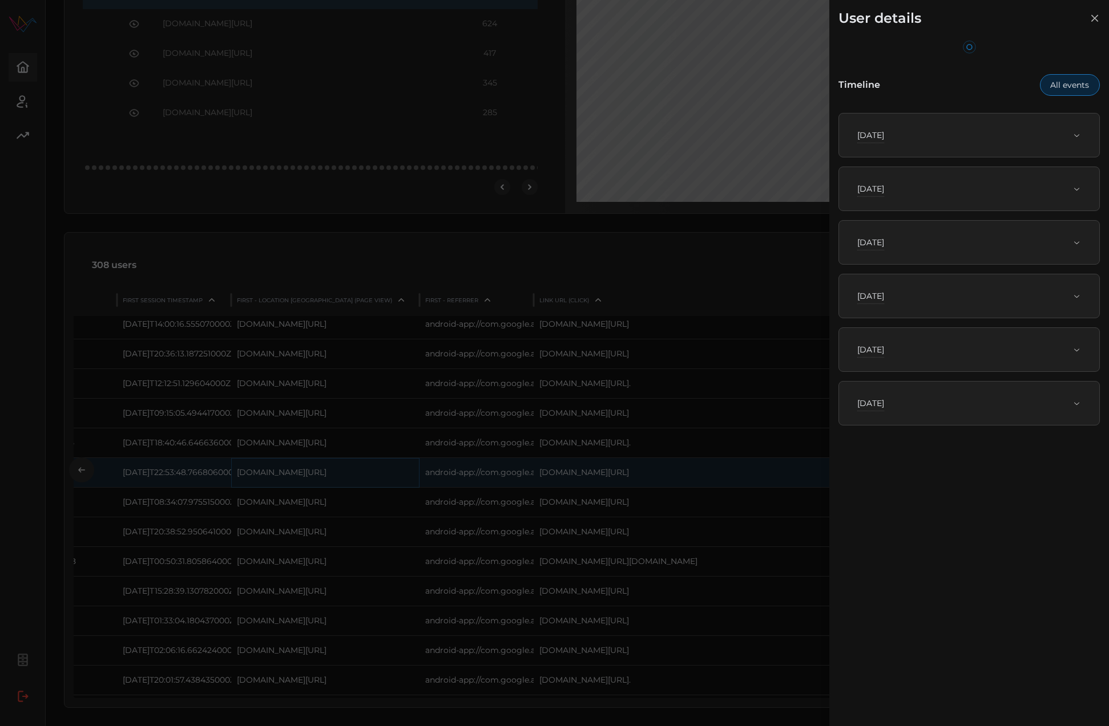
click at [964, 181] on span "[DATE]" at bounding box center [964, 188] width 215 height 25
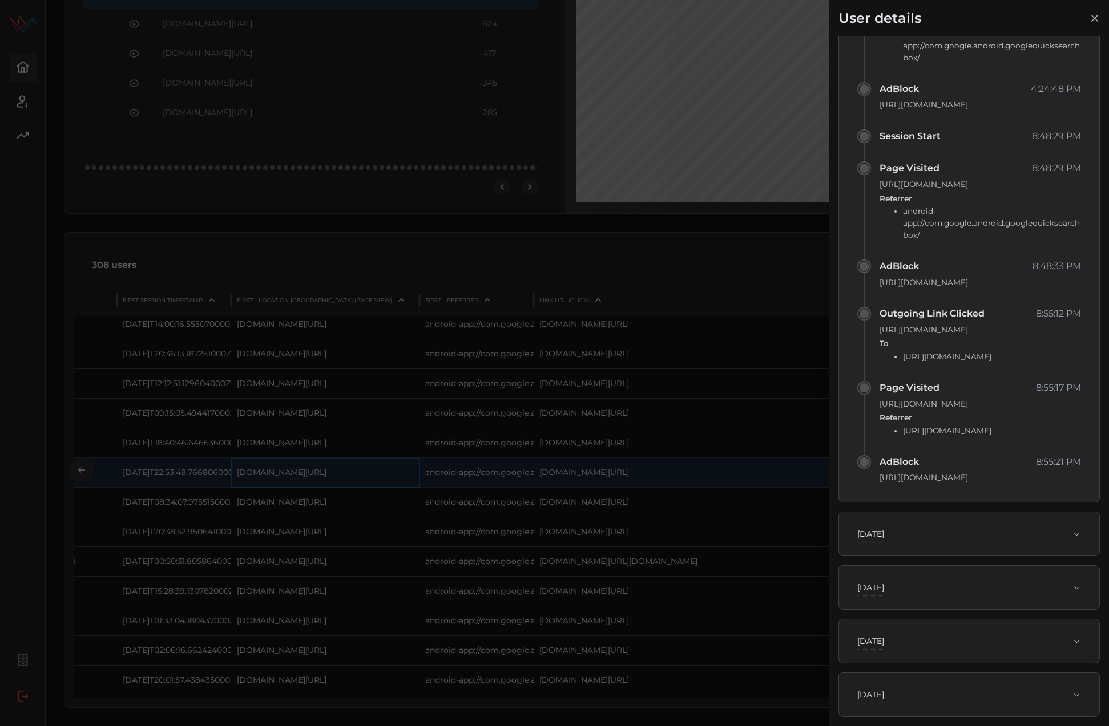
click at [998, 547] on span "[DATE]" at bounding box center [964, 534] width 215 height 25
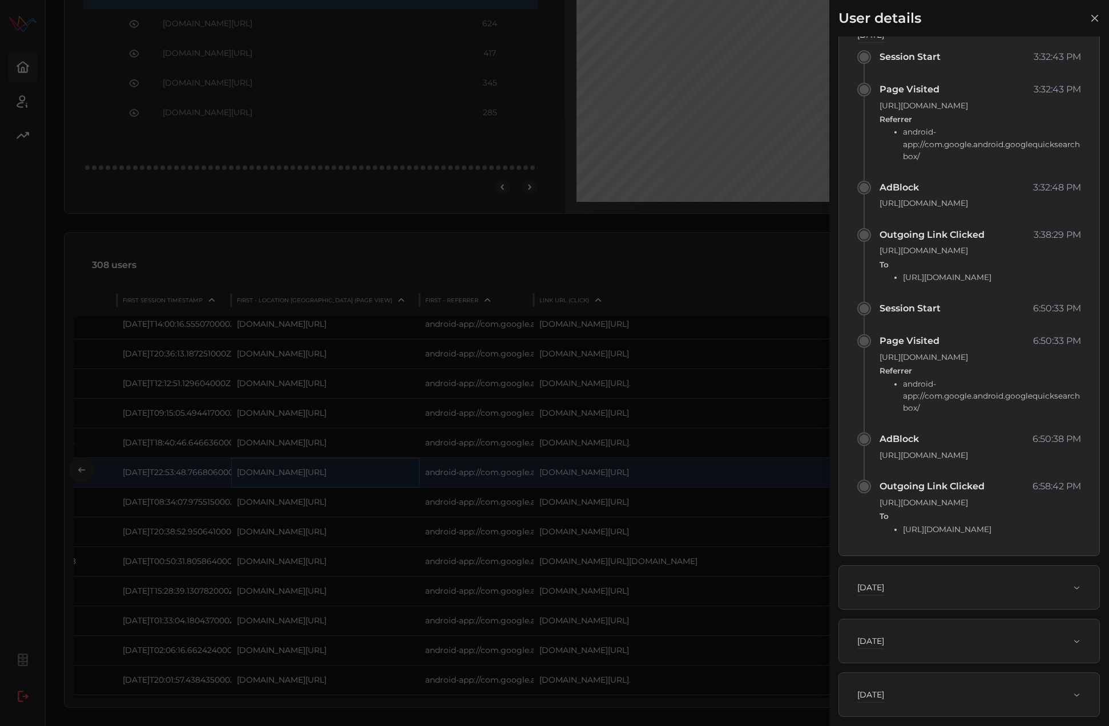
click at [996, 600] on span "[DATE]" at bounding box center [964, 587] width 215 height 25
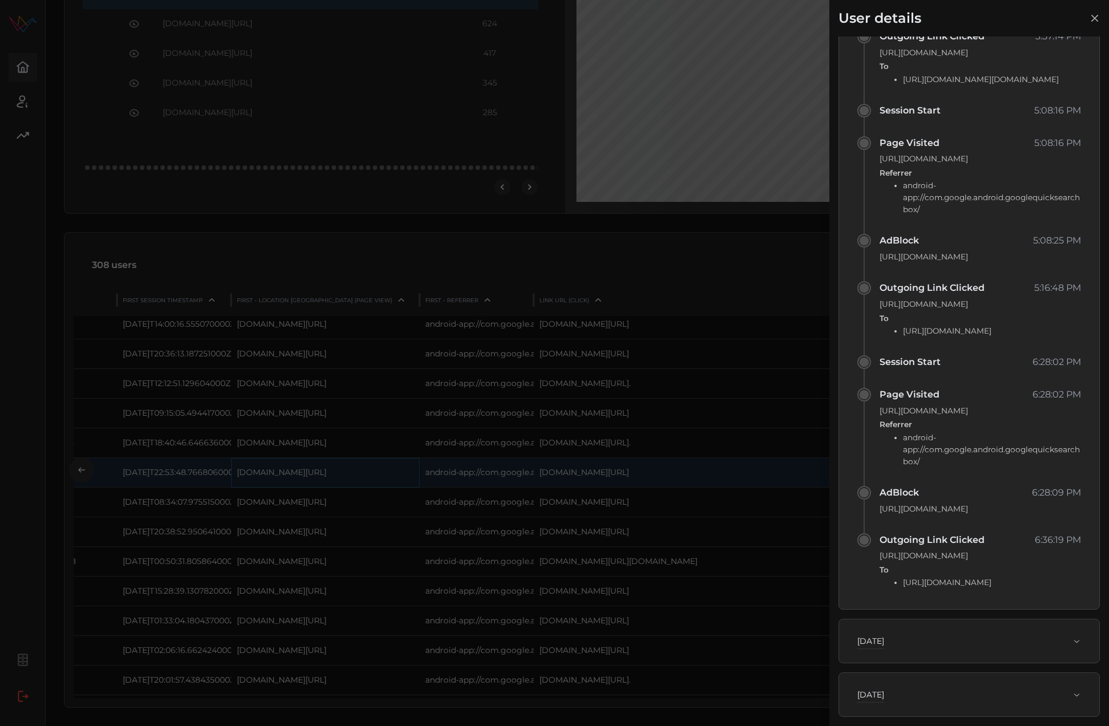
scroll to position [966, 0]
click at [1018, 640] on div "[DATE]" at bounding box center [964, 641] width 215 height 11
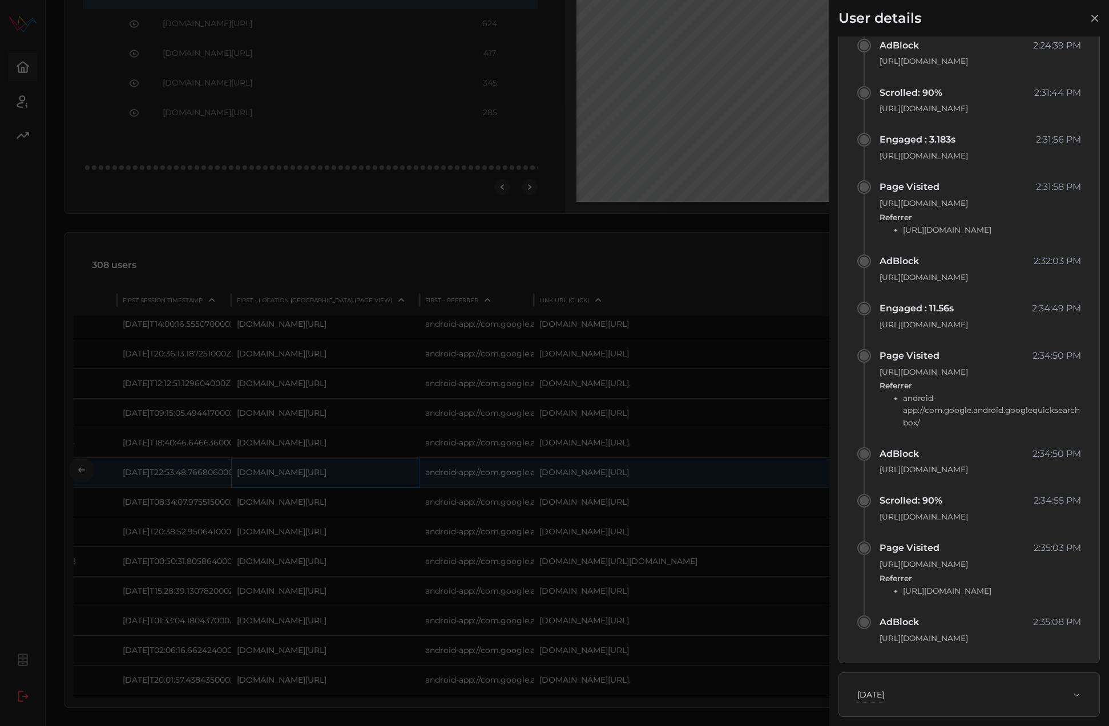
scroll to position [902, 0]
click at [983, 704] on span "[DATE]" at bounding box center [964, 695] width 215 height 25
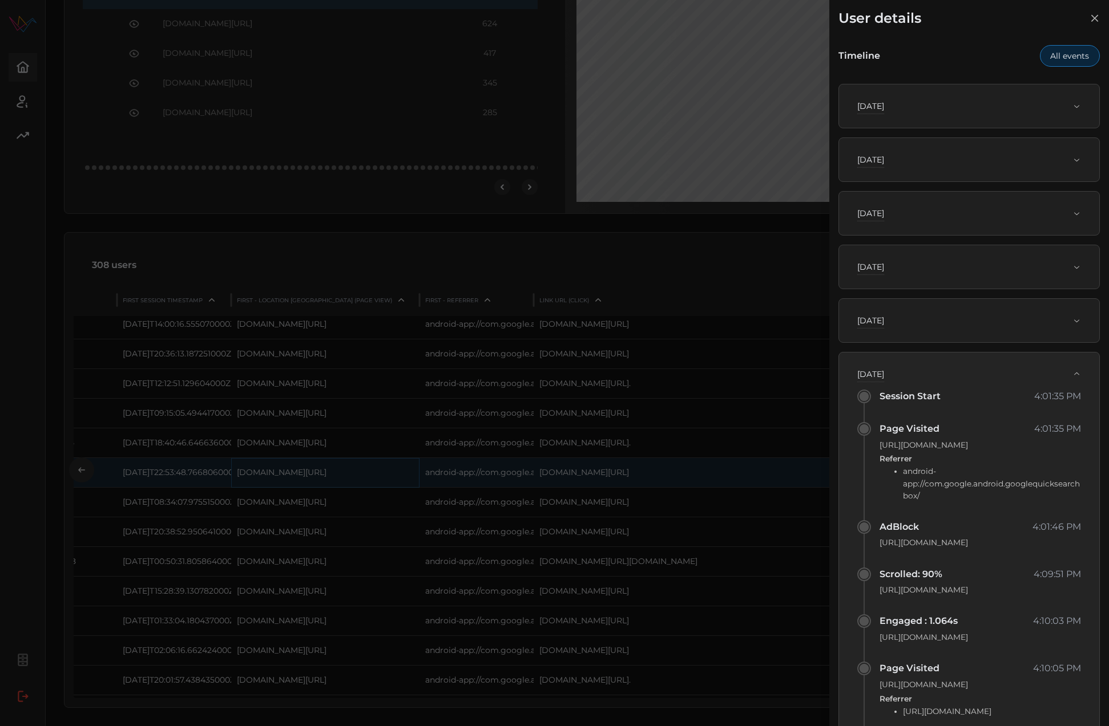
scroll to position [7, 0]
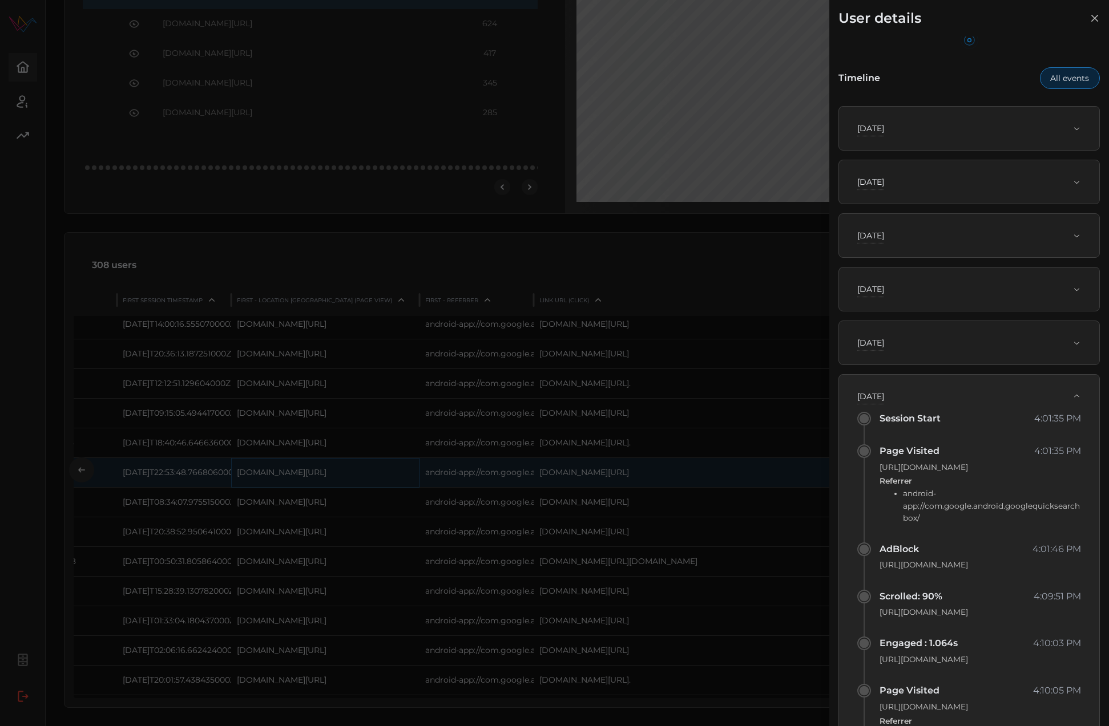
click at [952, 127] on div "[DATE]" at bounding box center [964, 128] width 215 height 11
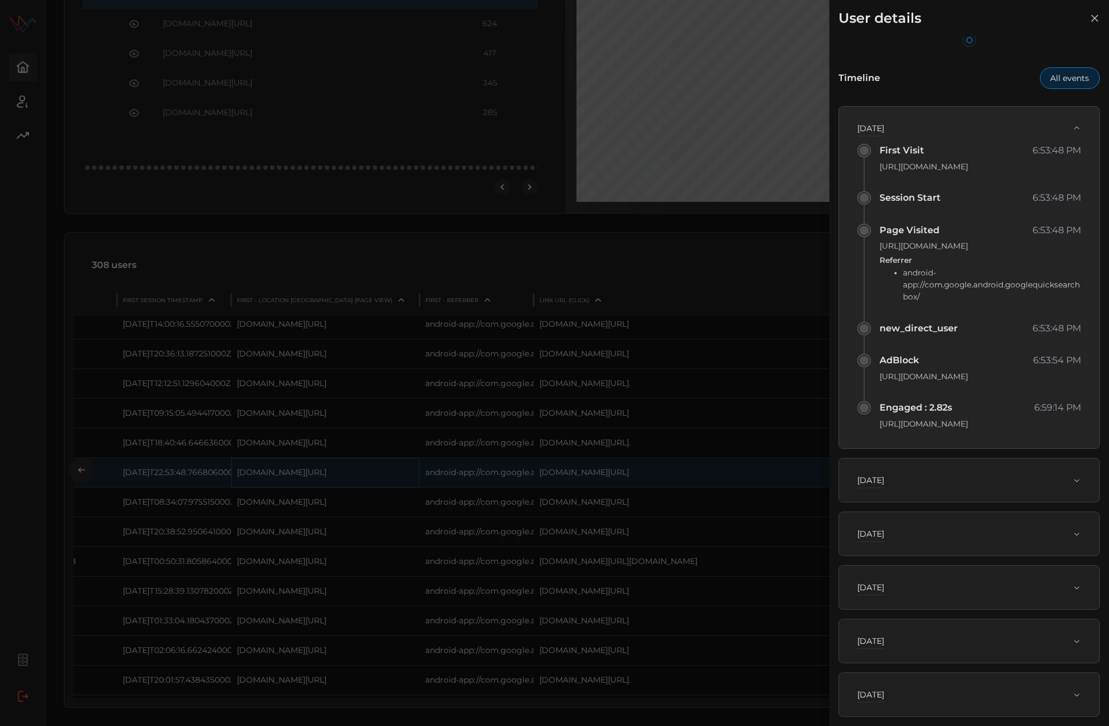
scroll to position [0, 0]
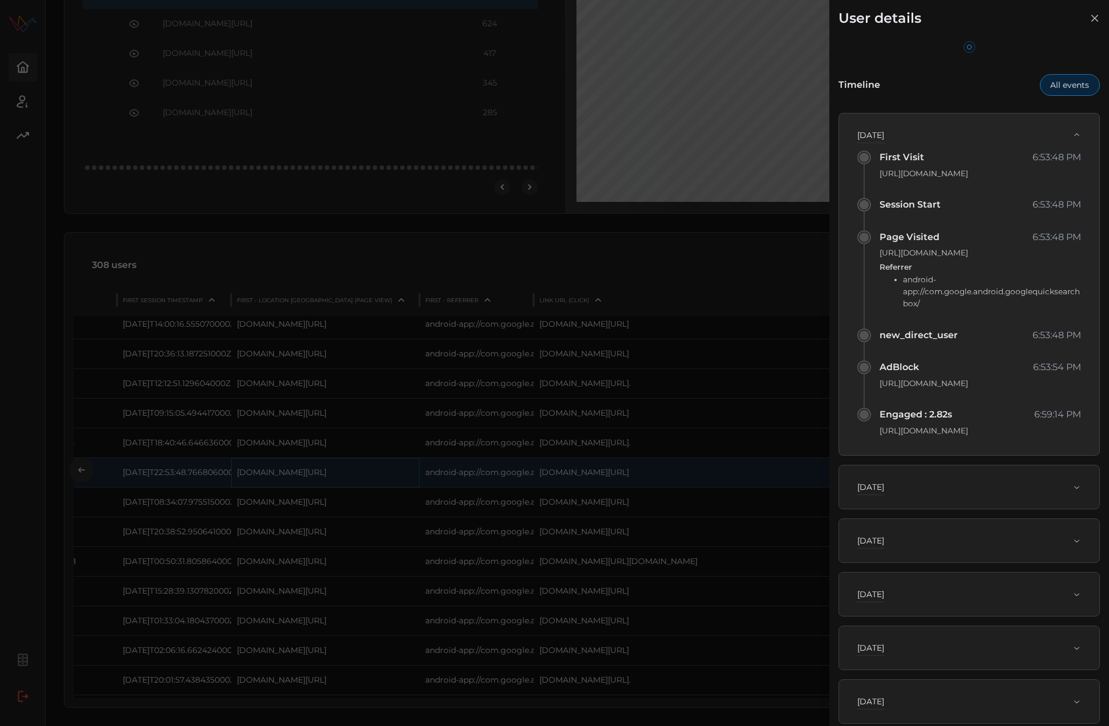
click at [1016, 510] on div "[DATE] Session Start 4:24:42 PM Page Visited 4:24:42 PM [URL][DOMAIN_NAME] Refe…" at bounding box center [968, 487] width 261 height 45
click at [1009, 493] on div "[DATE]" at bounding box center [964, 487] width 215 height 11
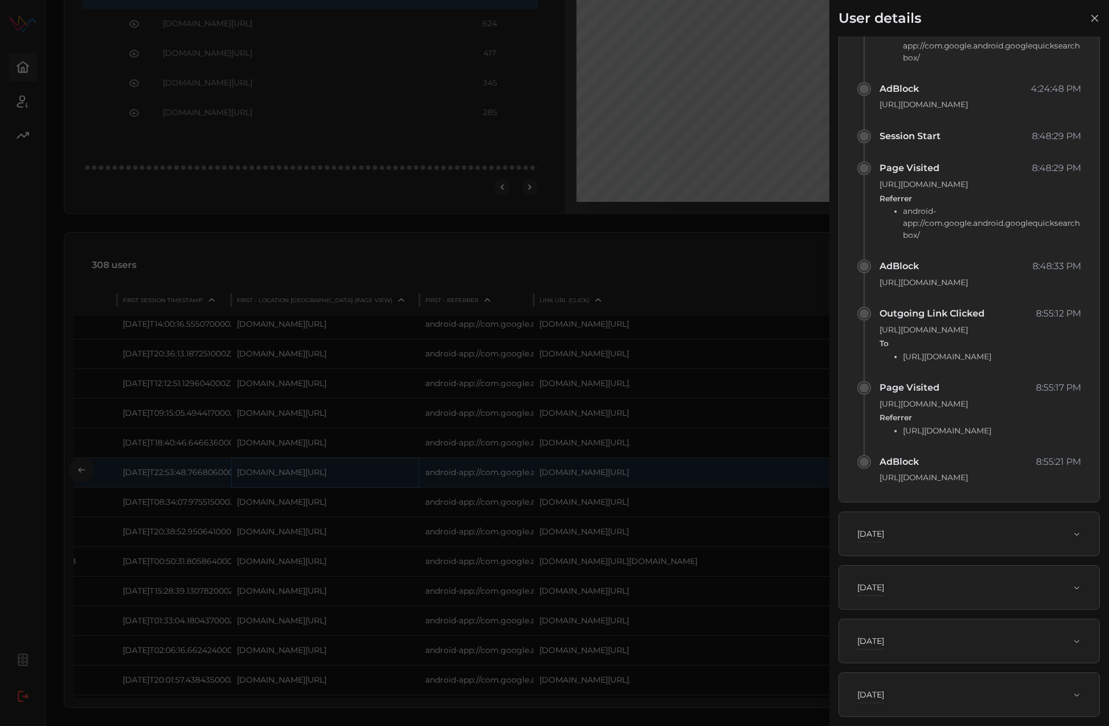
scroll to position [328, 0]
click at [968, 537] on div "[DATE]" at bounding box center [964, 533] width 215 height 11
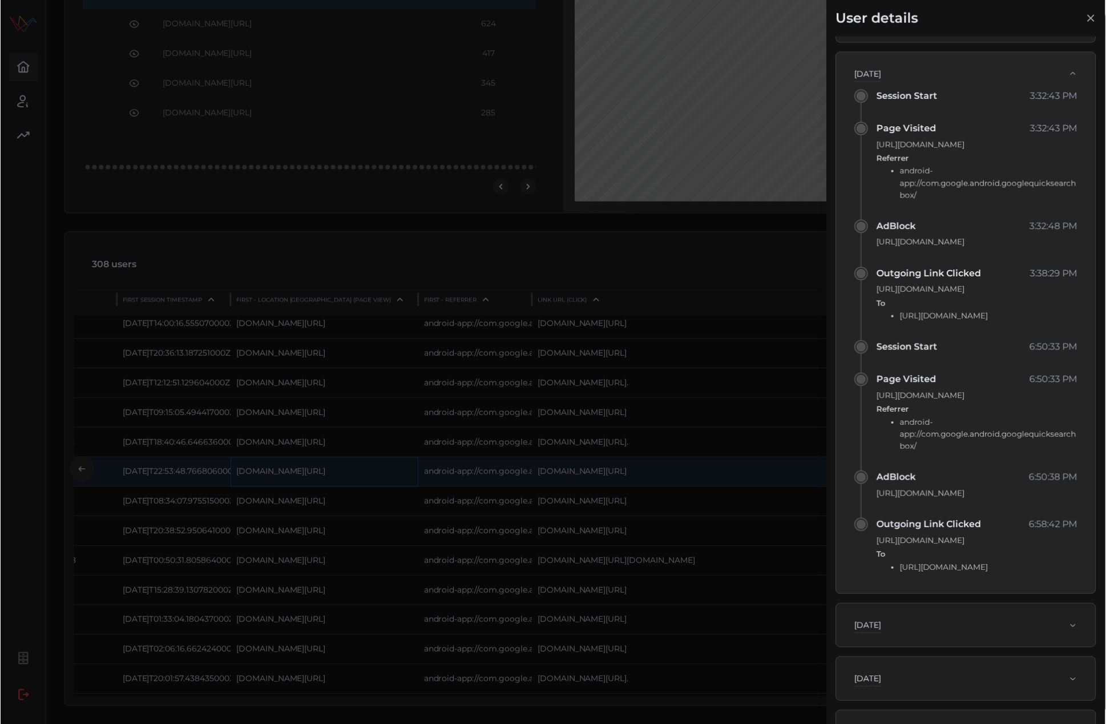
scroll to position [237, 0]
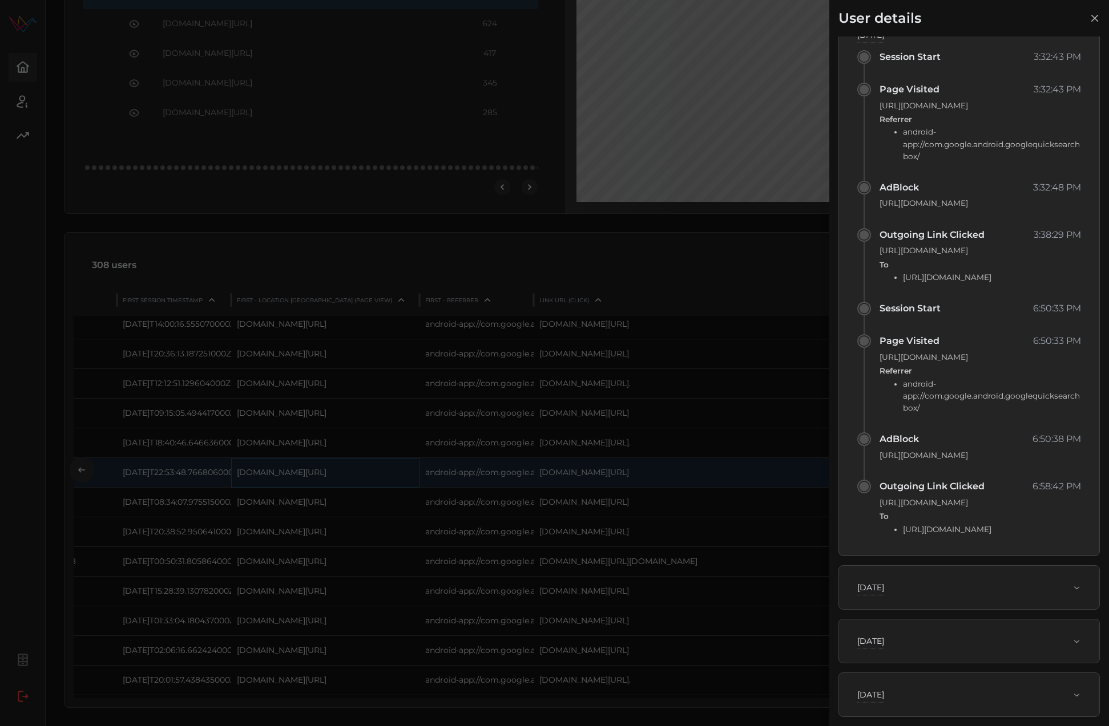
click at [730, 193] on div at bounding box center [554, 363] width 1109 height 726
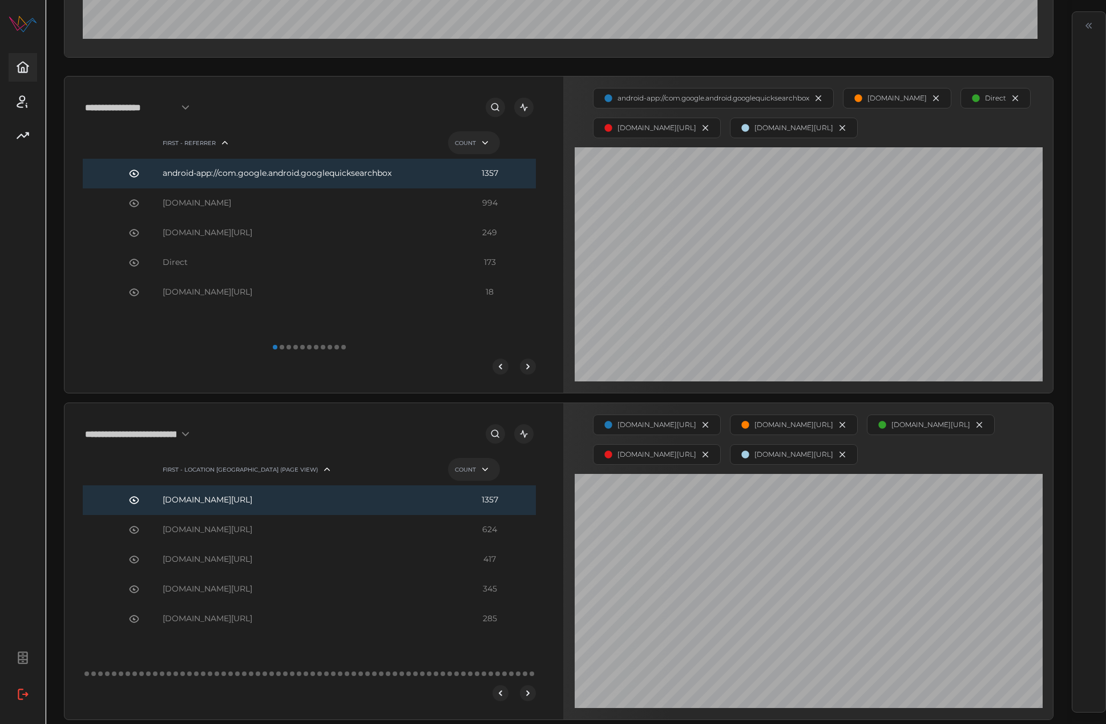
scroll to position [318, 0]
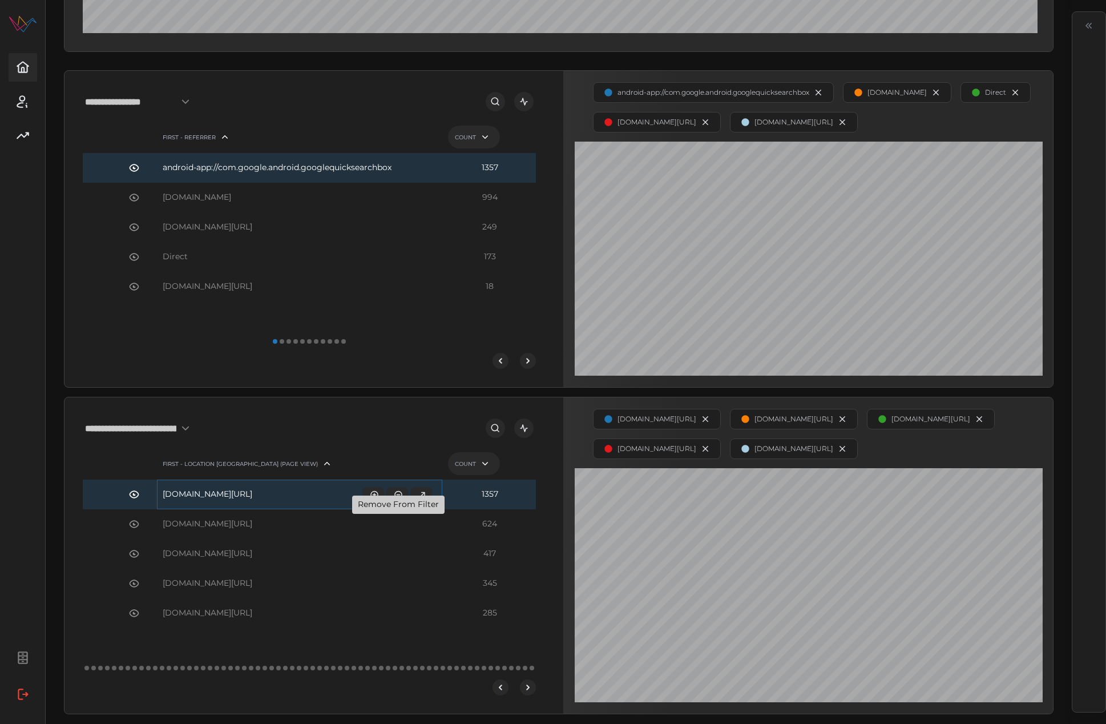
click at [401, 499] on icon "button" at bounding box center [398, 494] width 9 height 9
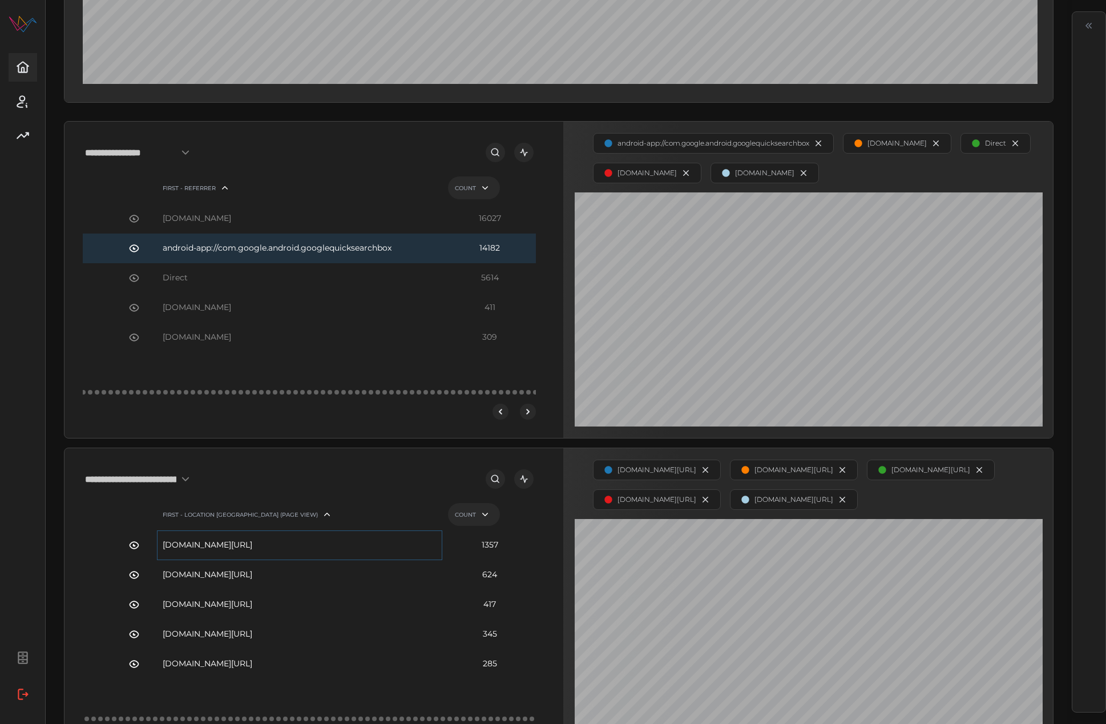
scroll to position [211, 0]
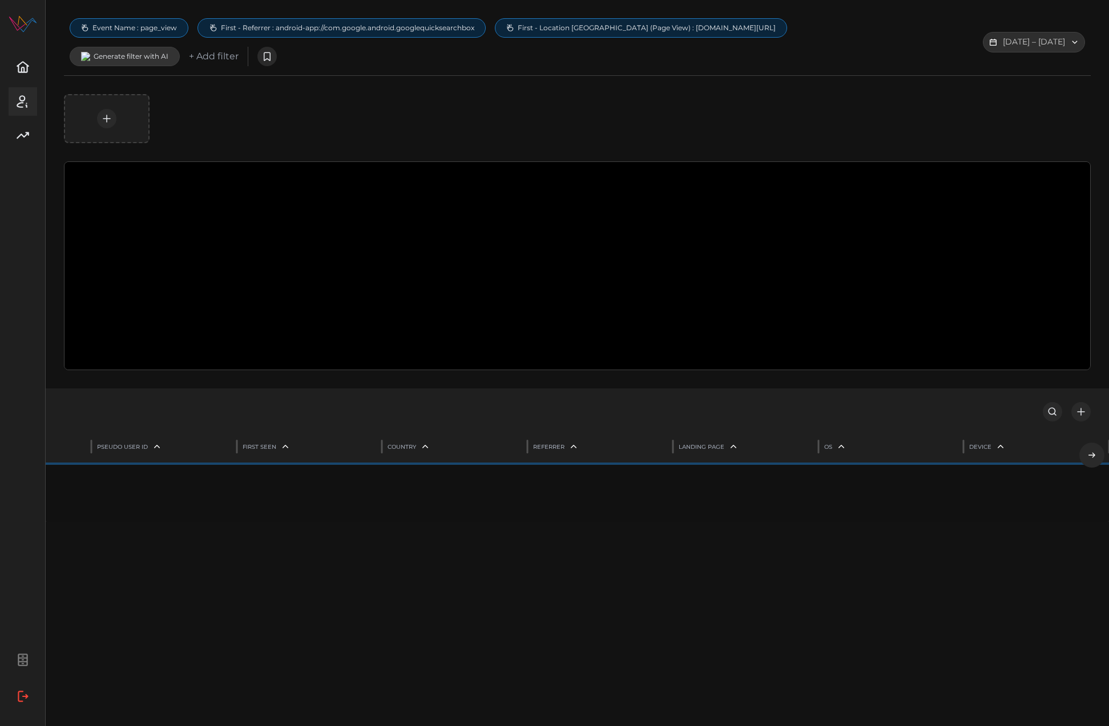
click at [518, 33] on span "First - Location [GEOGRAPHIC_DATA] (Page View) : [DOMAIN_NAME][URL]" at bounding box center [647, 27] width 258 height 9
click at [177, 96] on span "[DOMAIN_NAME][URL]" at bounding box center [137, 98] width 80 height 13
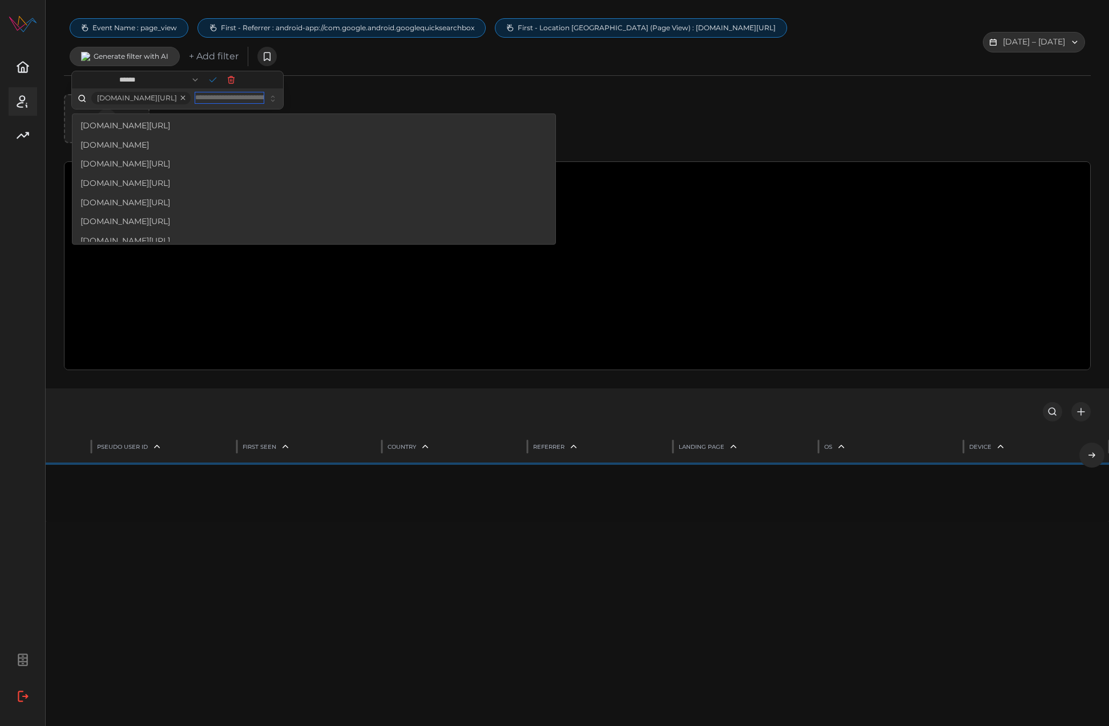
click at [177, 102] on span "[DOMAIN_NAME][URL]" at bounding box center [137, 98] width 80 height 13
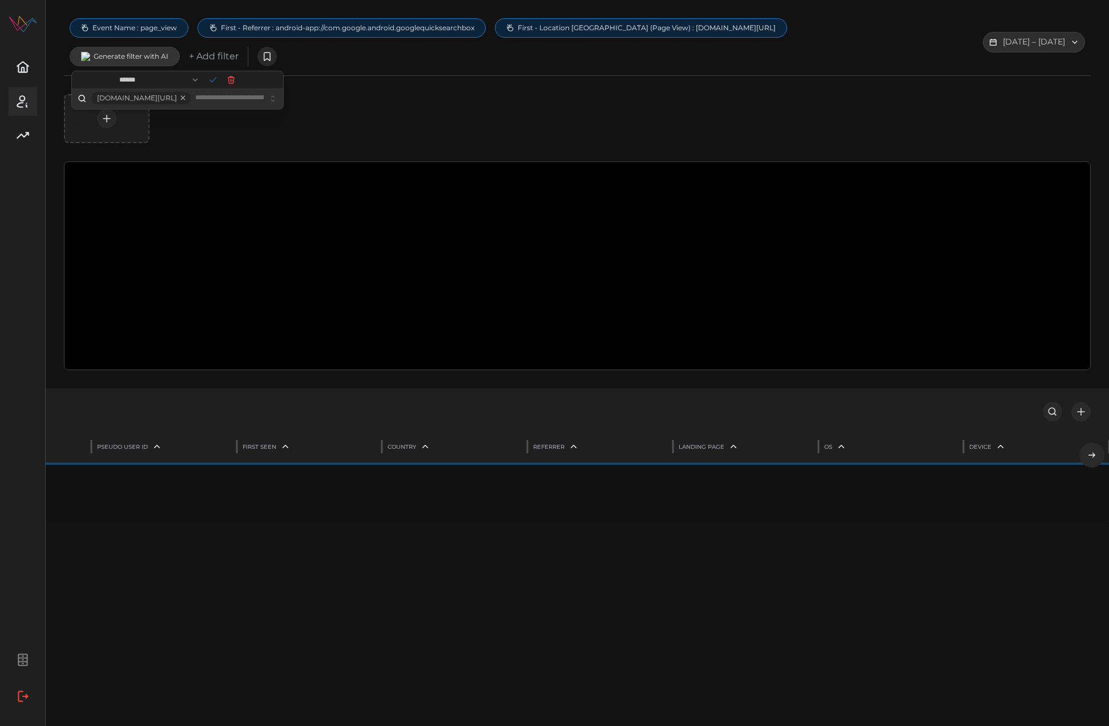
click at [730, 115] on div at bounding box center [577, 118] width 1027 height 49
